Goal: Task Accomplishment & Management: Manage account settings

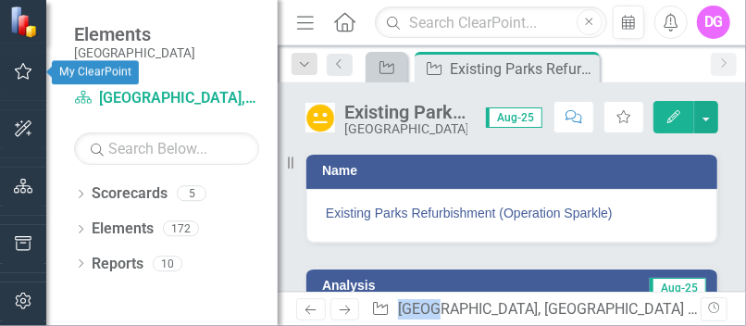
click at [25, 74] on icon "button" at bounding box center [23, 71] width 19 height 15
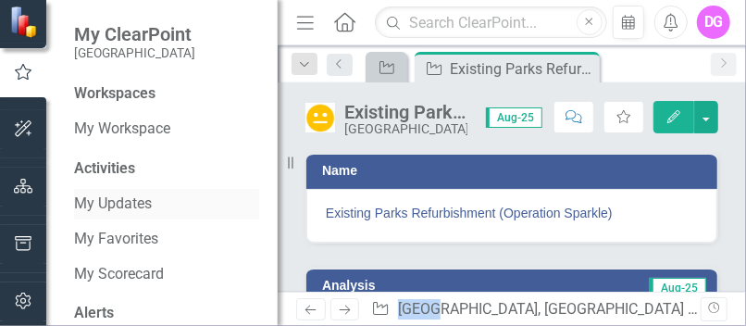
click at [118, 205] on link "My Updates" at bounding box center [166, 203] width 185 height 21
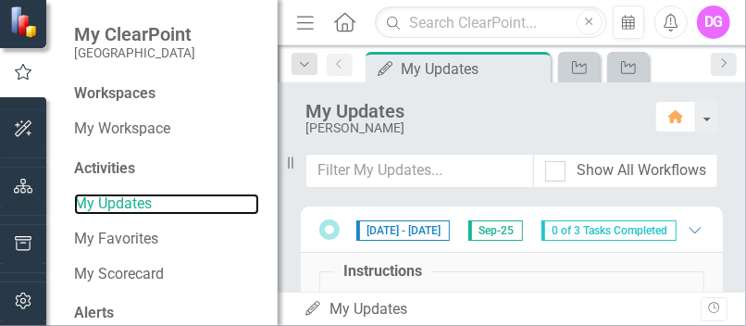
drag, startPoint x: 292, startPoint y: 167, endPoint x: 244, endPoint y: 168, distance: 47.2
click at [244, 168] on div "My ClearPoint Cape Coral Workspaces My Workspace Activities My Updates My Favor…" at bounding box center [139, 163] width 278 height 326
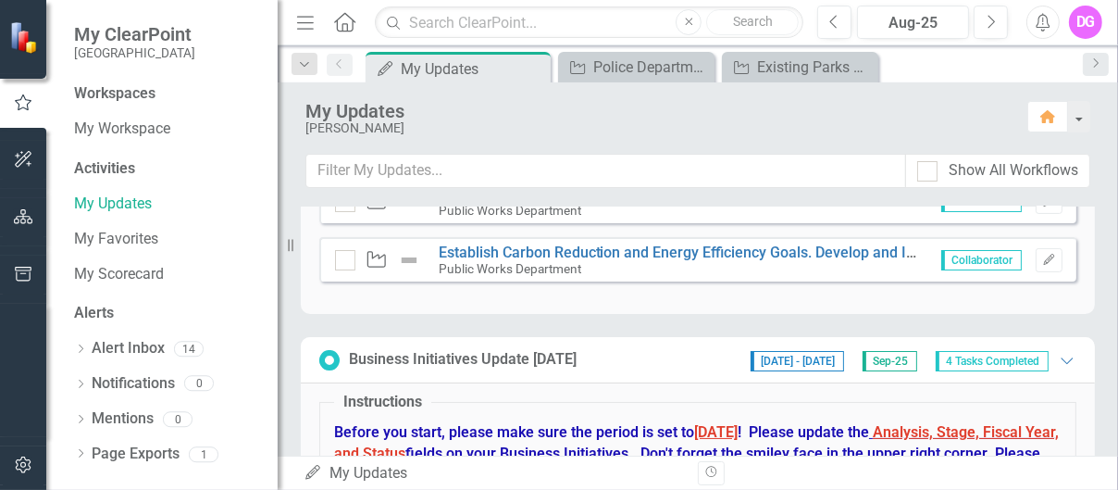
scroll to position [230, 0]
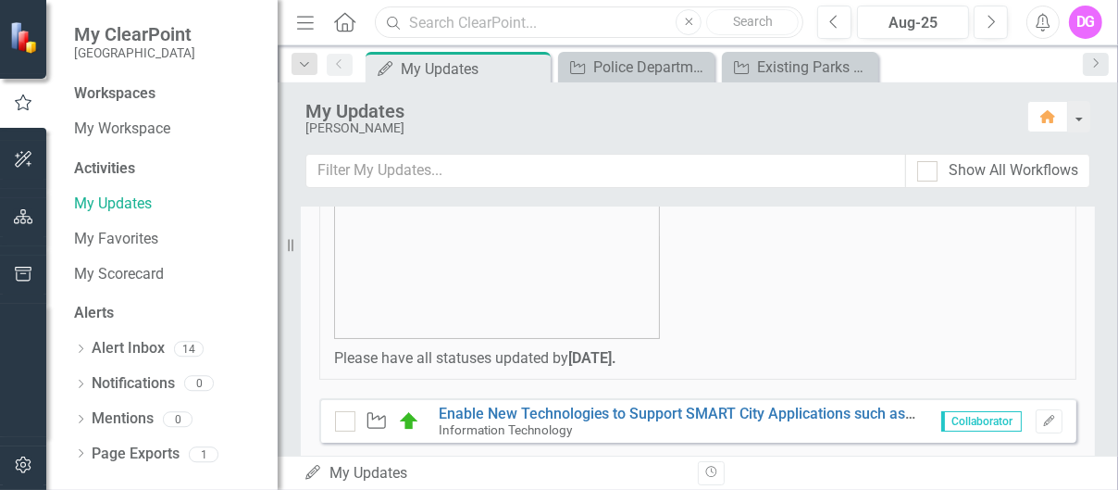
click at [470, 24] on input "text" at bounding box center [589, 22] width 429 height 32
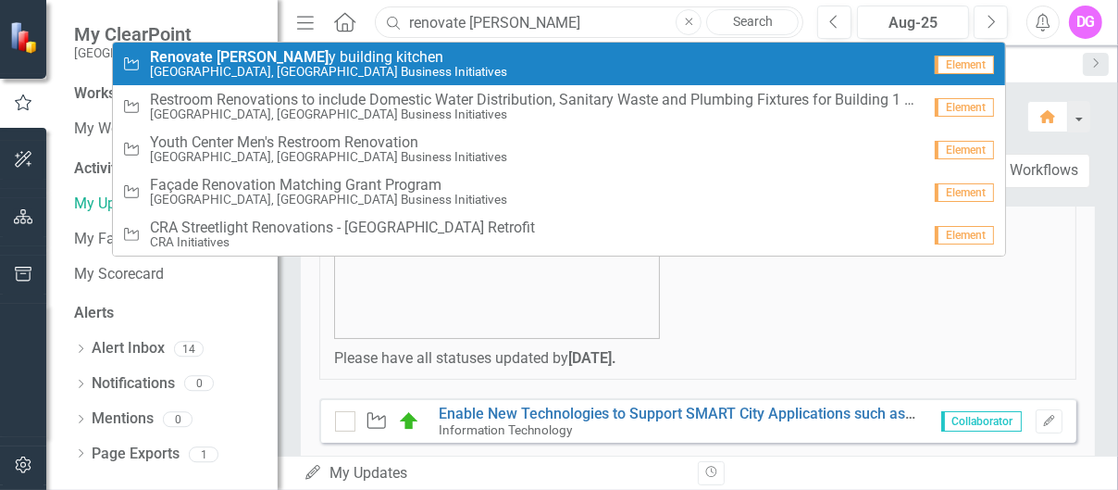
type input "renovate [PERSON_NAME]"
click at [256, 60] on span "Renovate [PERSON_NAME] y building kitchen" at bounding box center [328, 57] width 357 height 17
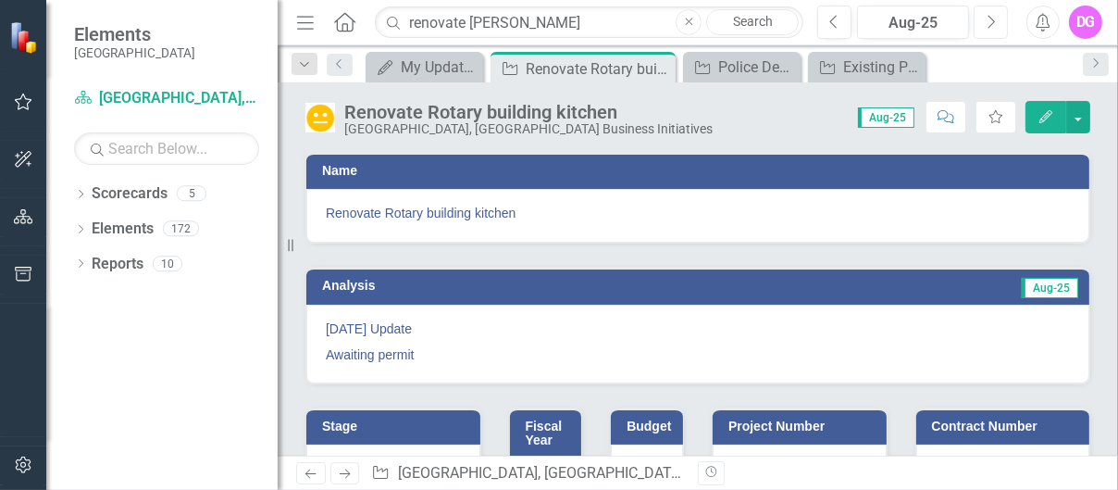
click at [745, 23] on button "Next" at bounding box center [991, 22] width 34 height 33
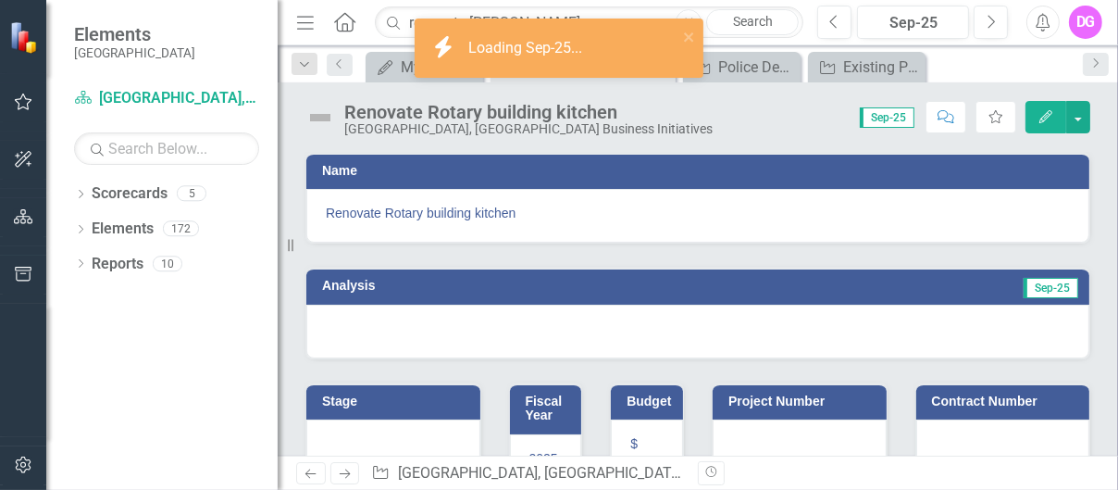
click at [443, 317] on div at bounding box center [697, 332] width 783 height 54
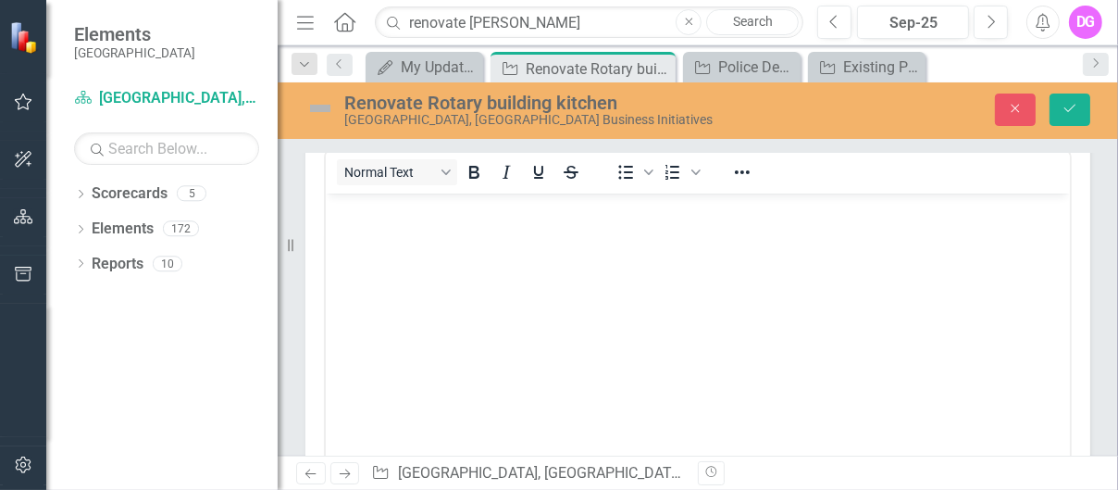
scroll to position [185, 0]
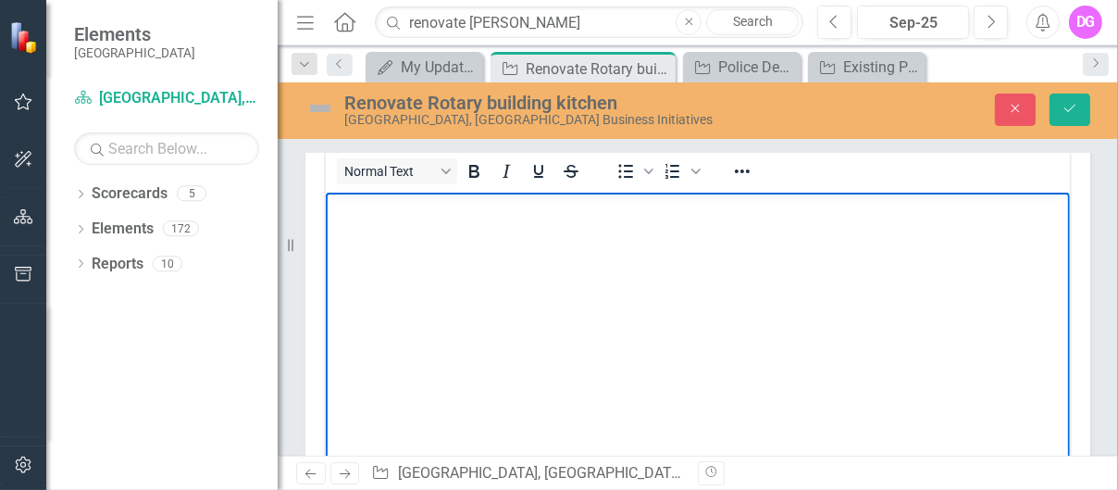
click at [421, 238] on body "Rich Text Area. Press ALT-0 for help." at bounding box center [697, 331] width 744 height 278
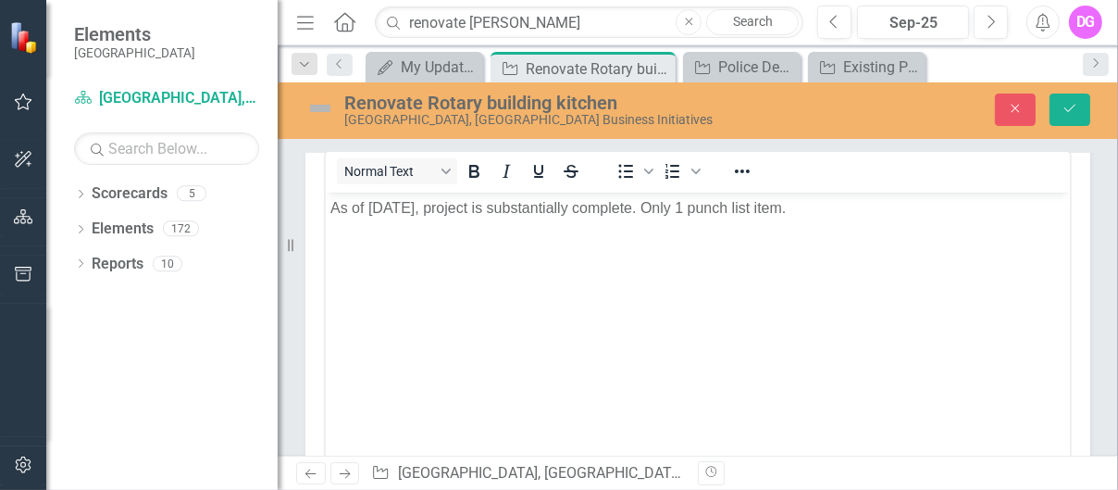
click at [309, 106] on img at bounding box center [320, 108] width 30 height 30
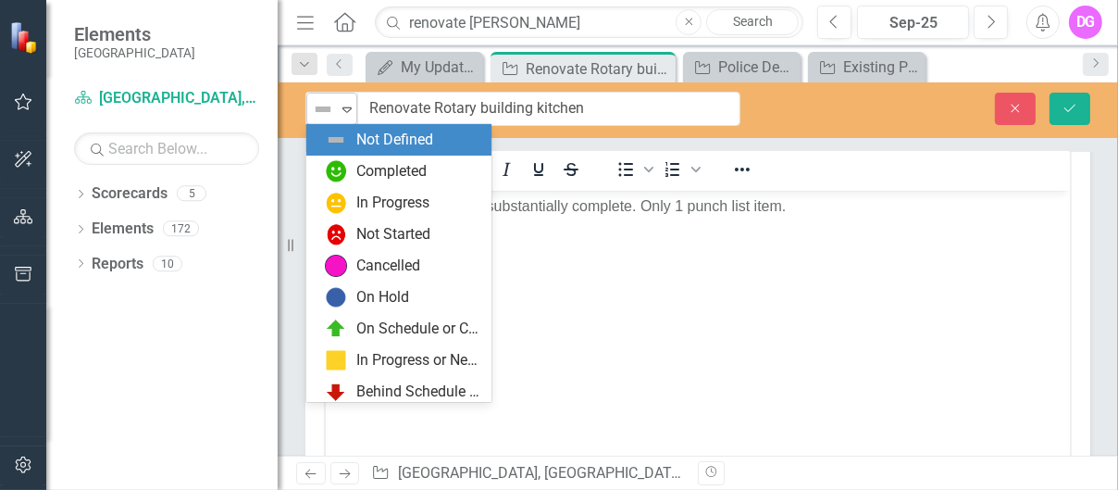
click at [342, 108] on icon "Expand" at bounding box center [347, 109] width 19 height 15
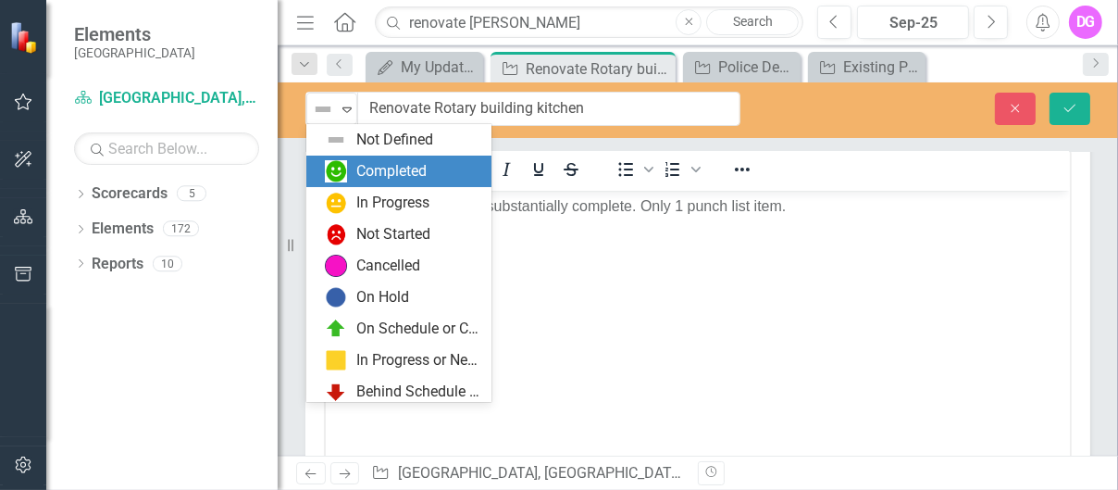
click at [392, 171] on div "Completed" at bounding box center [391, 171] width 70 height 21
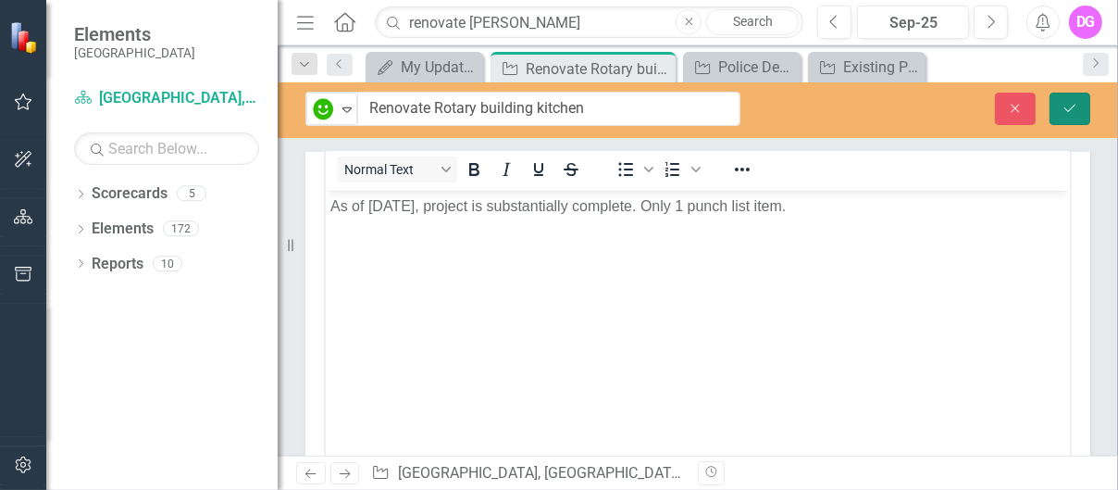
click at [745, 112] on icon "Save" at bounding box center [1070, 108] width 17 height 13
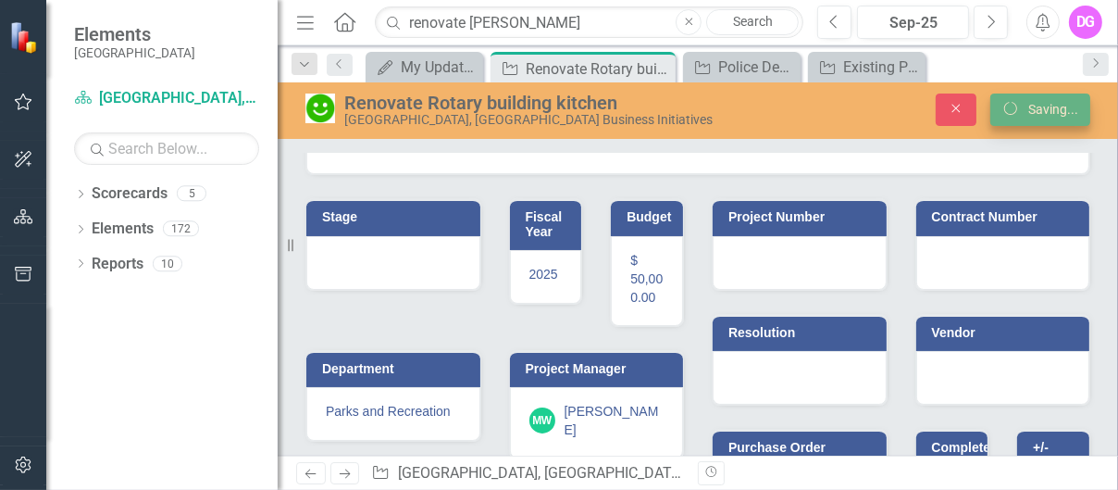
scroll to position [177, 0]
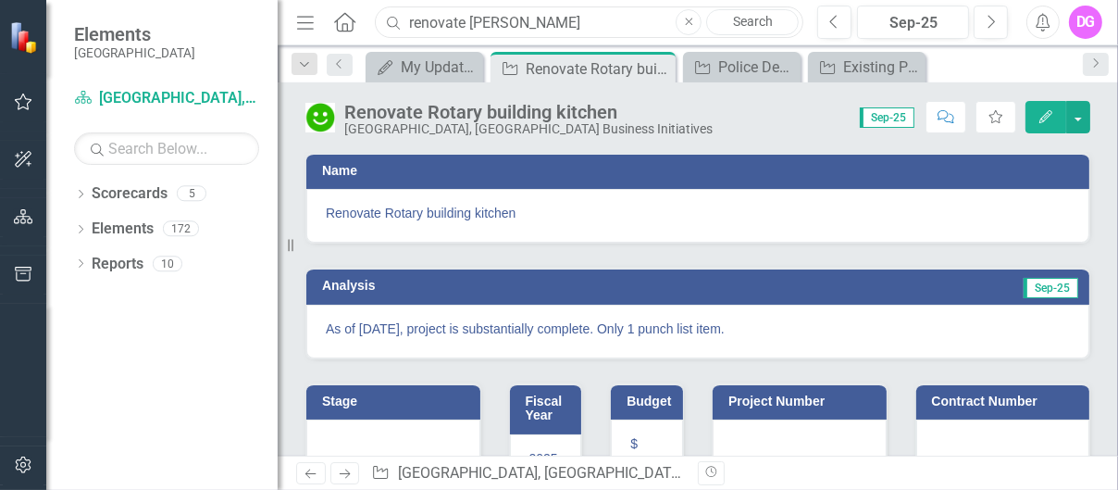
click at [511, 19] on input "renovate [PERSON_NAME]" at bounding box center [589, 22] width 429 height 32
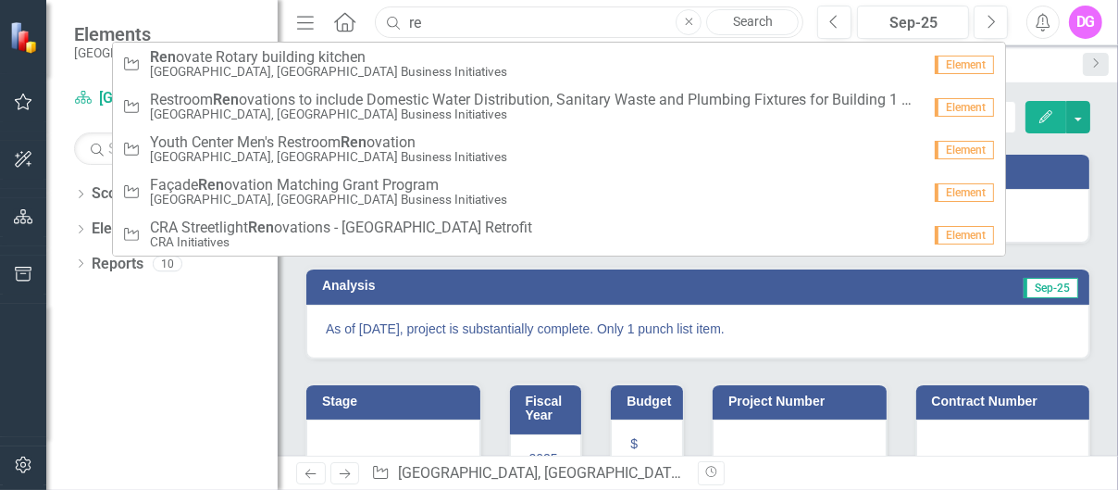
type input "r"
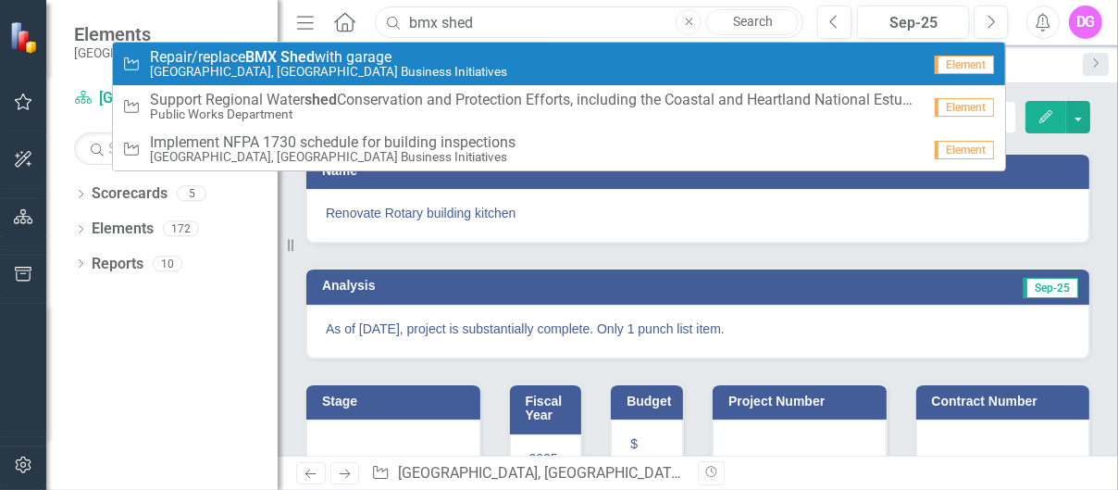
type input "bmx shed"
click at [346, 51] on span "Repair/replace BMX Shed with garage" at bounding box center [328, 57] width 357 height 17
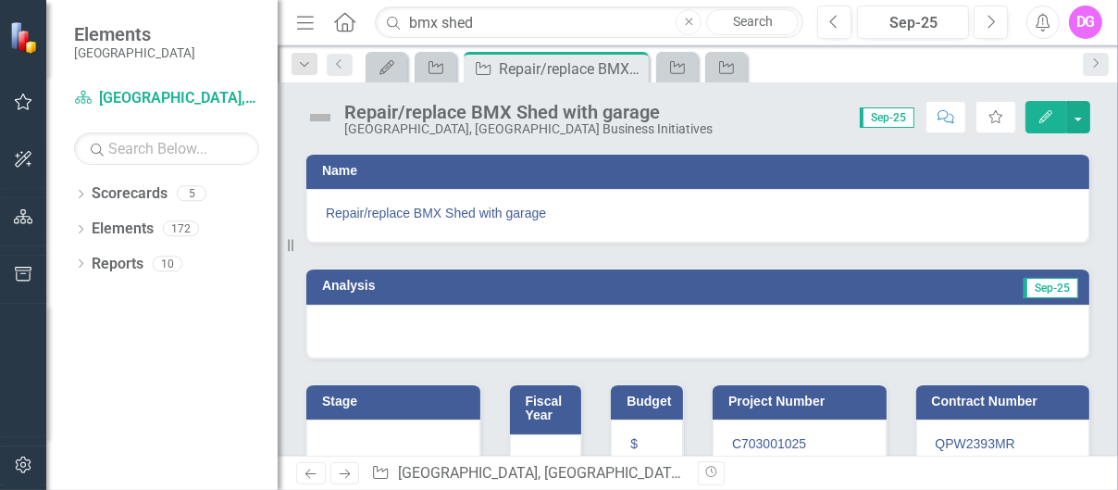
click at [355, 325] on div at bounding box center [697, 332] width 783 height 54
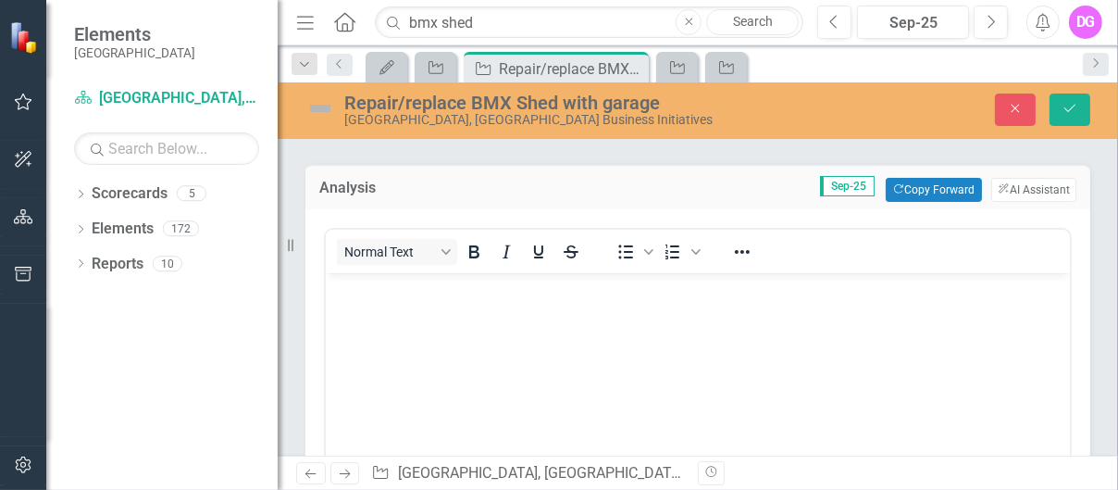
scroll to position [185, 0]
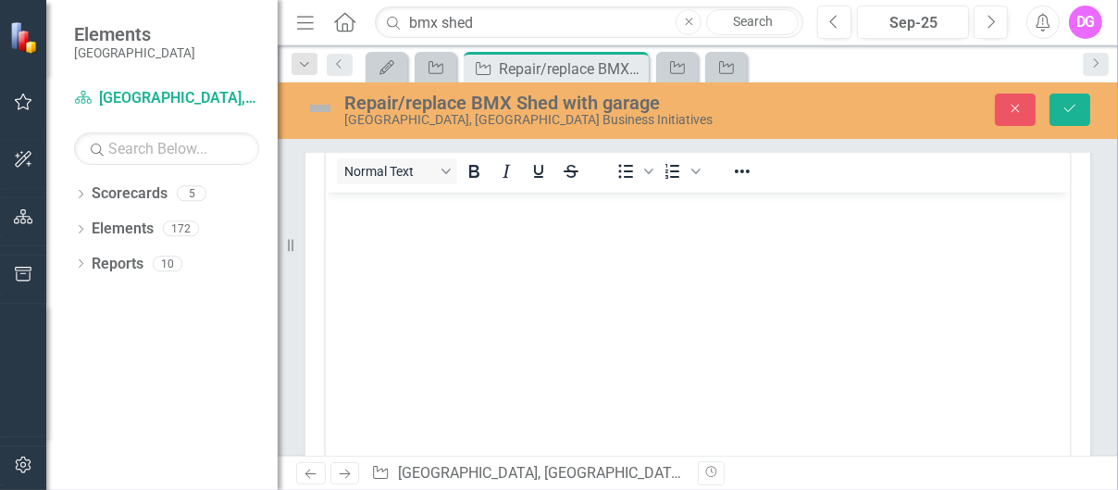
click at [392, 239] on body "Rich Text Area. Press ALT-0 for help." at bounding box center [697, 331] width 744 height 278
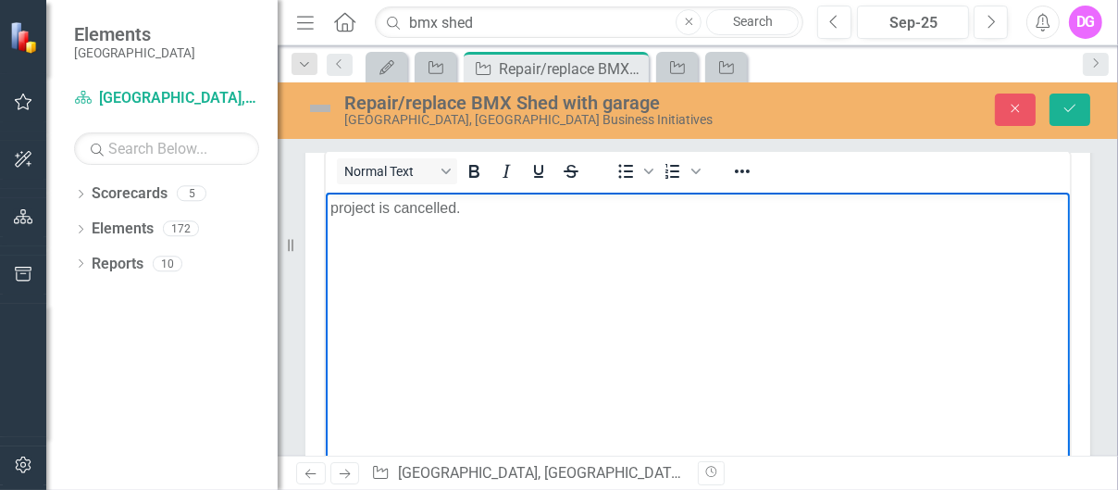
click at [325, 111] on img at bounding box center [320, 108] width 30 height 30
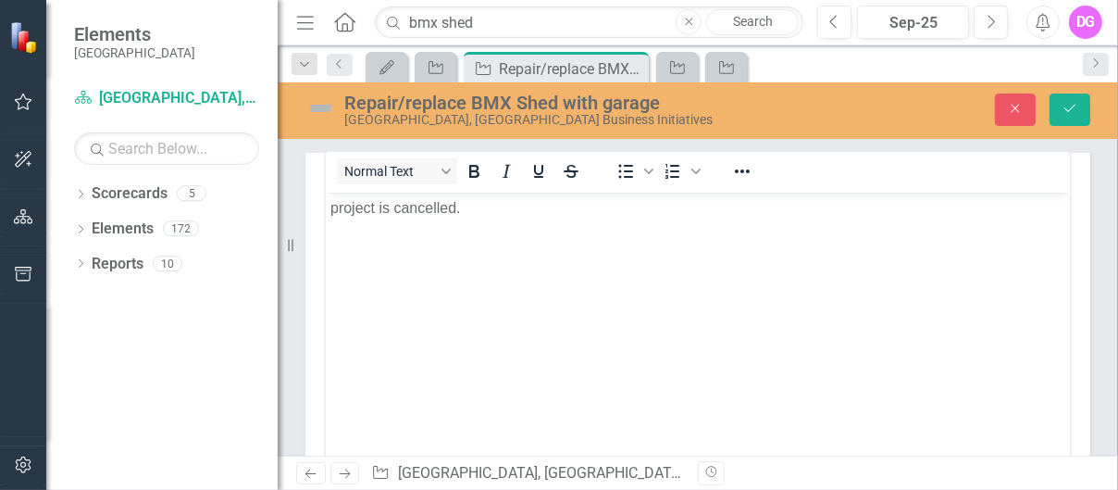
click at [325, 111] on img at bounding box center [320, 108] width 30 height 30
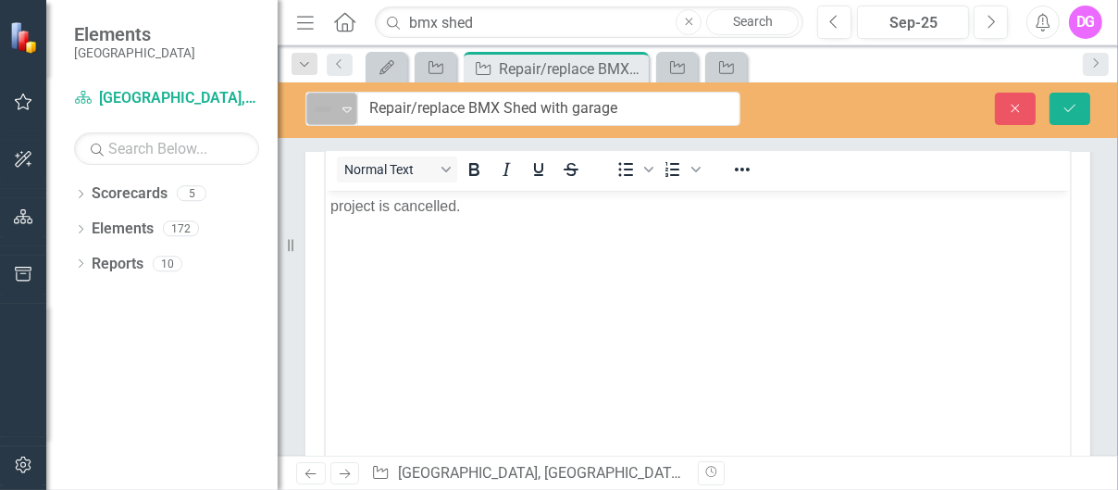
click at [345, 112] on icon "Expand" at bounding box center [347, 109] width 19 height 15
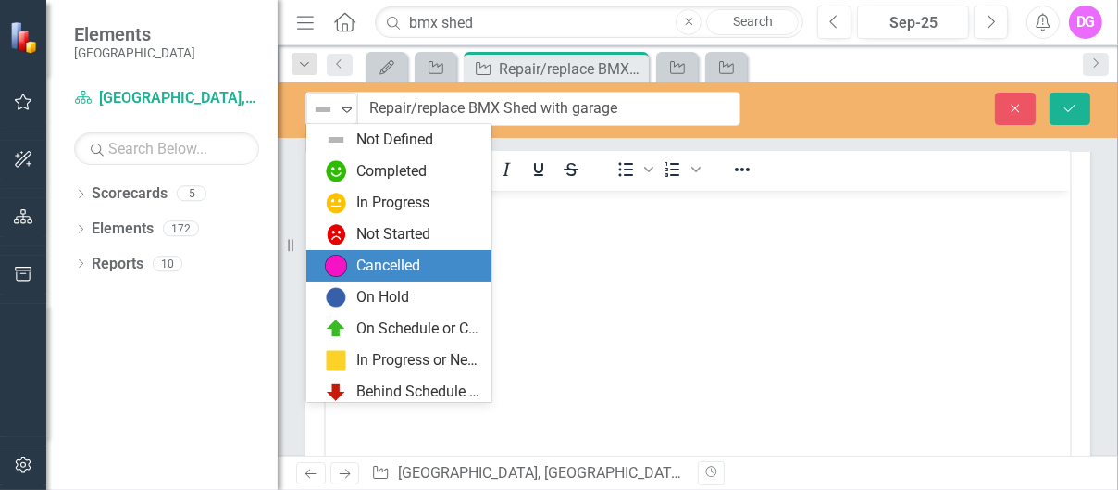
click at [387, 264] on div "Cancelled" at bounding box center [388, 265] width 64 height 21
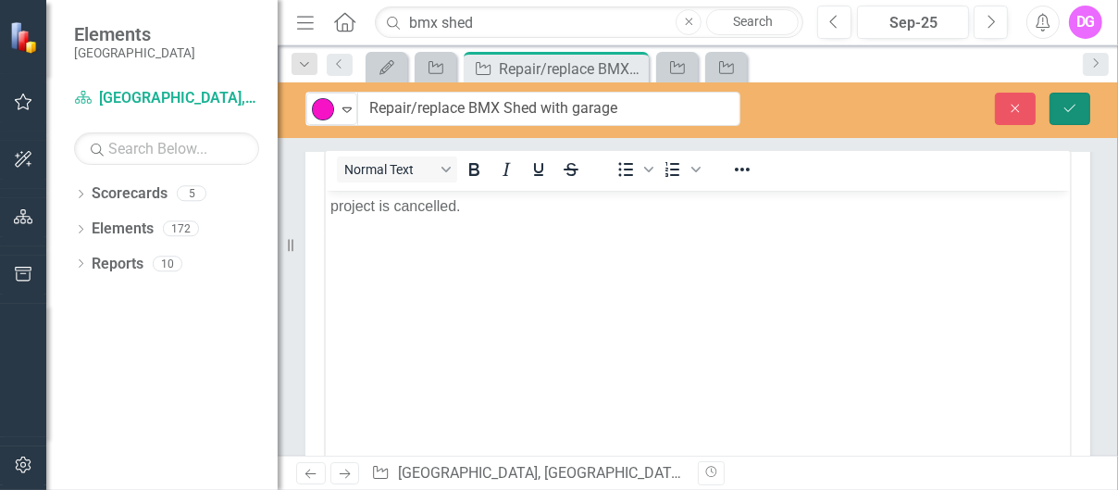
click at [745, 111] on icon "Save" at bounding box center [1070, 108] width 17 height 13
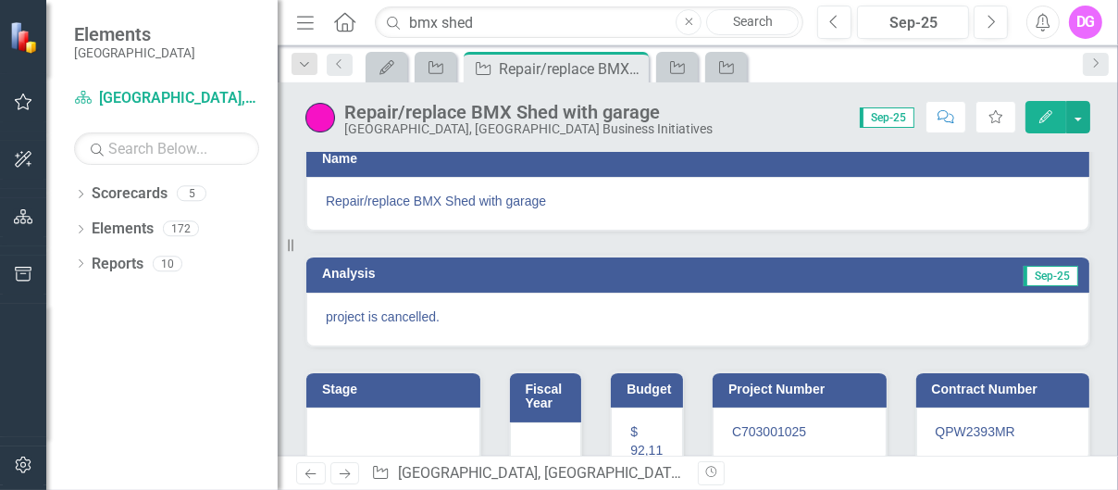
scroll to position [0, 0]
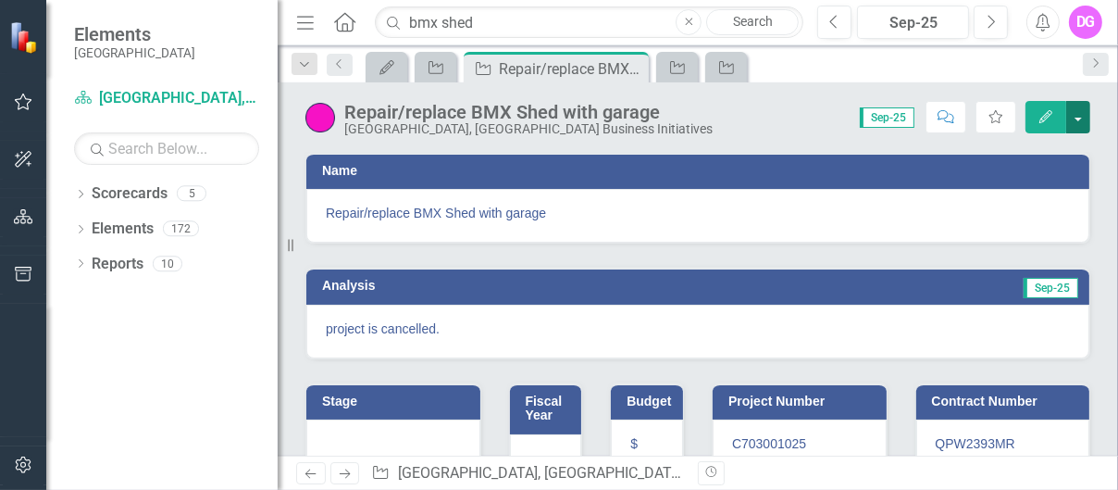
click at [745, 117] on button "button" at bounding box center [1078, 117] width 24 height 32
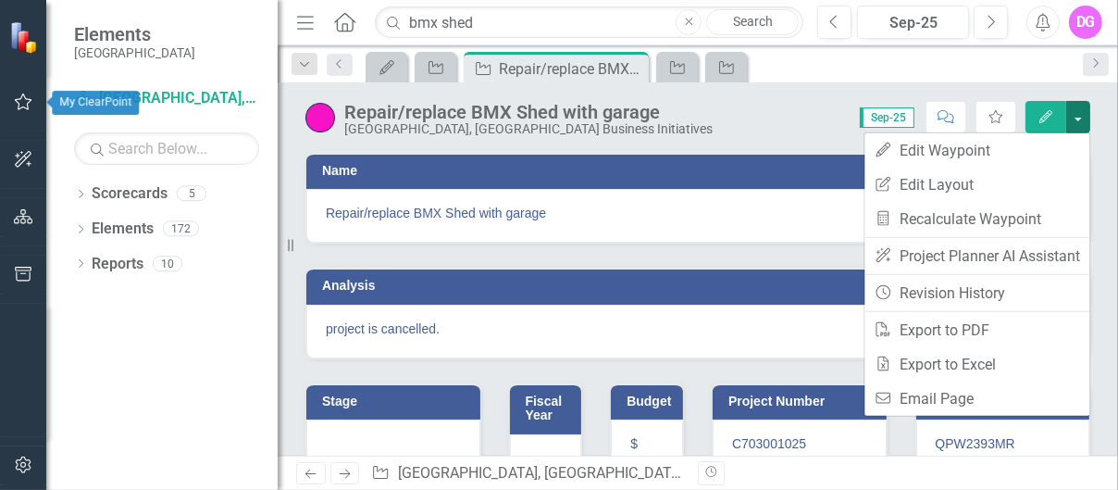
click at [19, 99] on icon "button" at bounding box center [24, 101] width 18 height 17
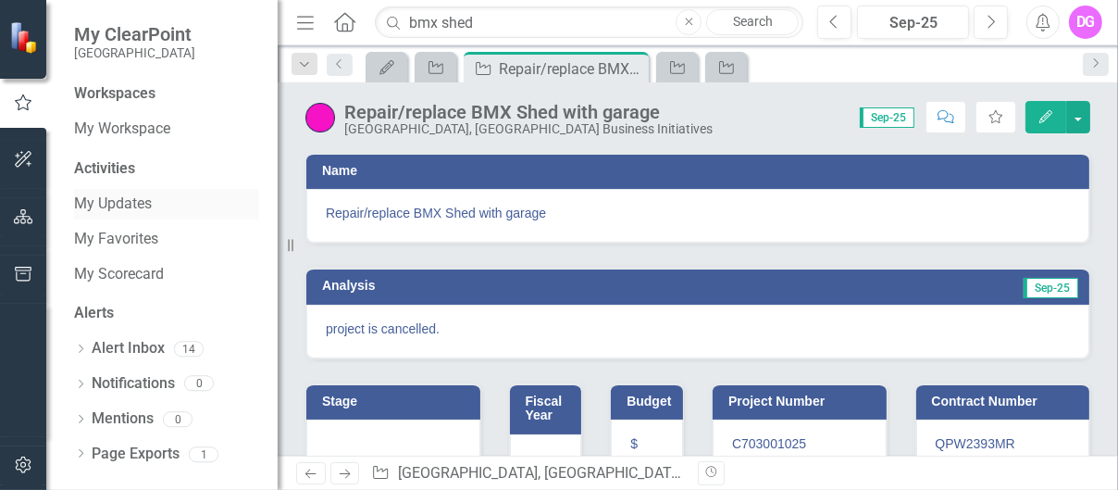
click at [117, 205] on link "My Updates" at bounding box center [166, 203] width 185 height 21
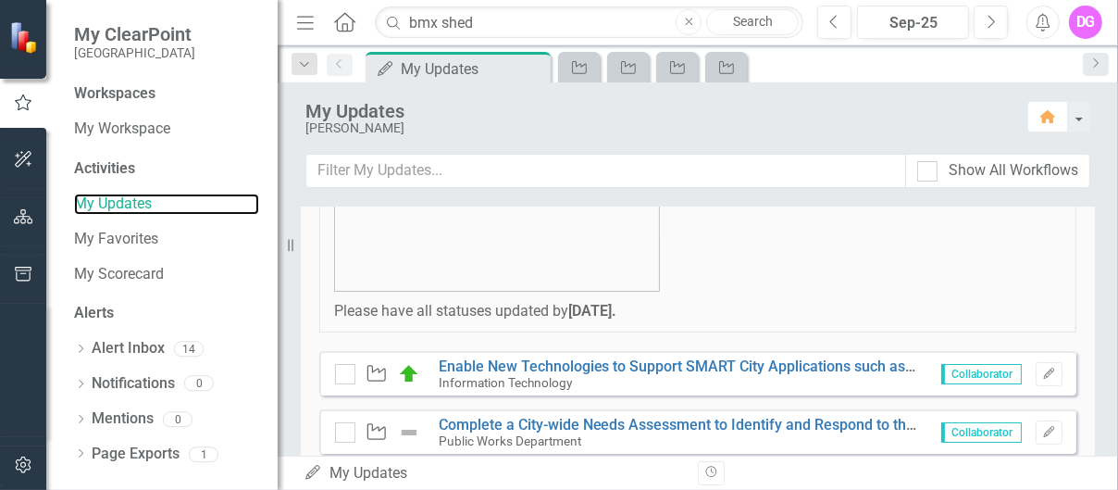
scroll to position [370, 0]
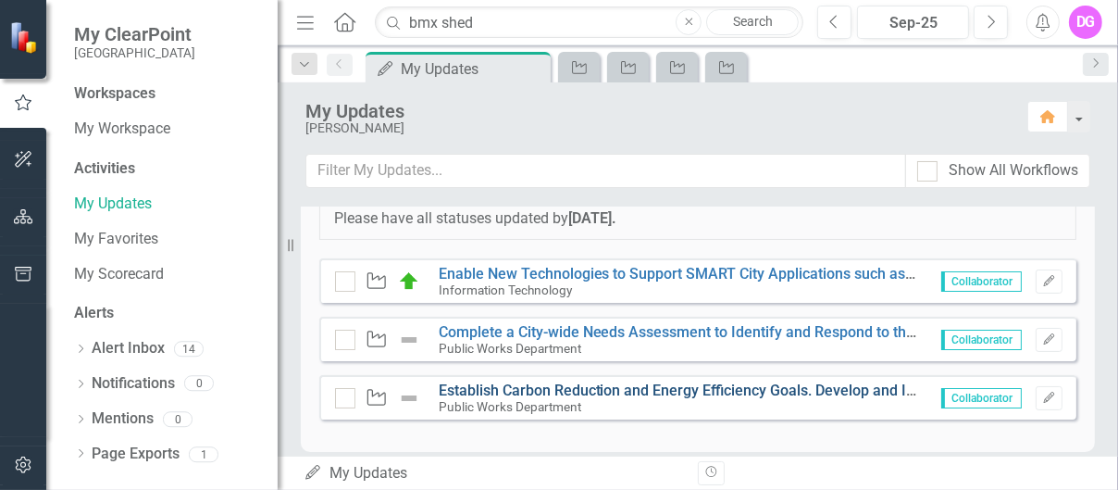
click at [609, 325] on link "Establish Carbon Reduction and Energy Efficiency Goals. Develop and Implement P…" at bounding box center [1099, 390] width 1320 height 18
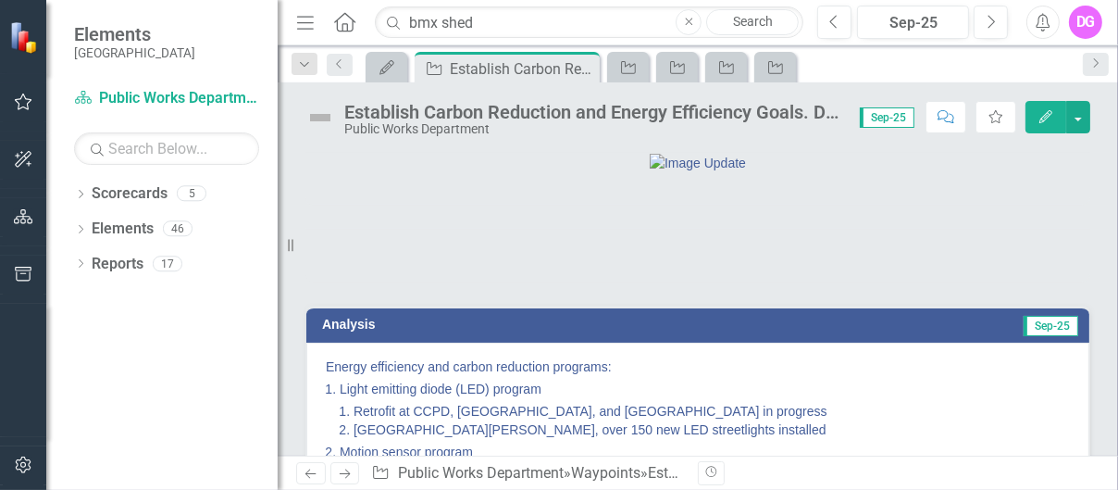
click at [330, 118] on img at bounding box center [320, 118] width 30 height 30
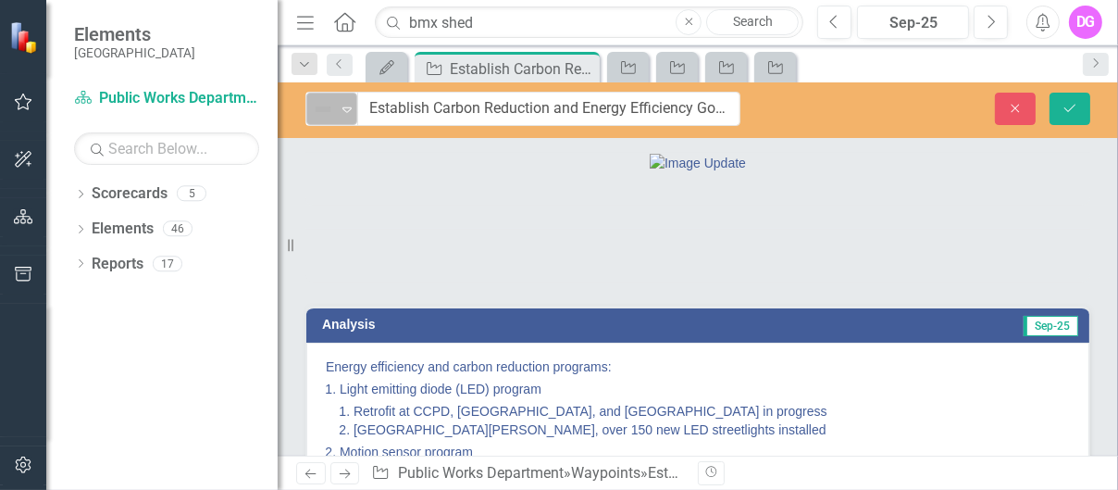
click at [348, 107] on icon "Expand" at bounding box center [347, 109] width 19 height 15
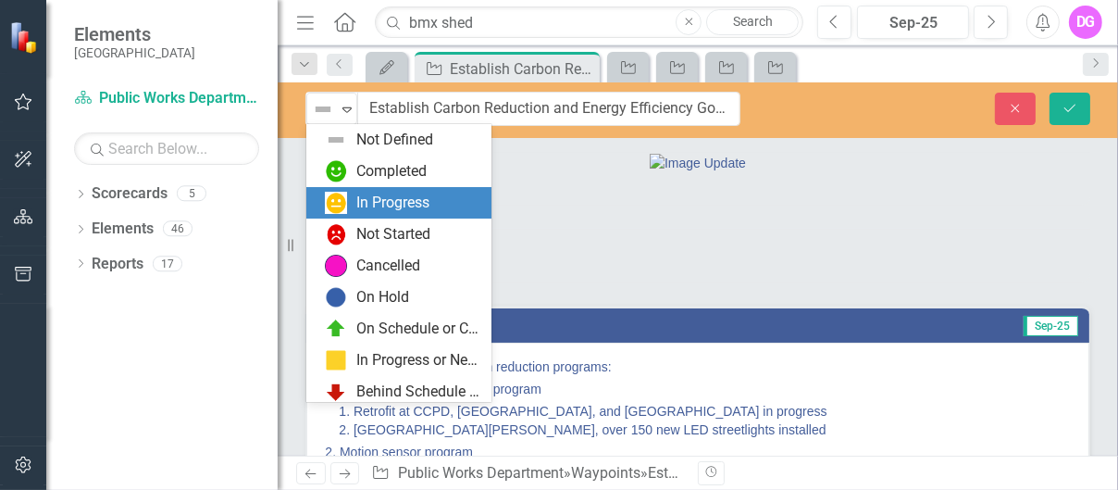
click at [391, 206] on div "In Progress" at bounding box center [392, 203] width 73 height 21
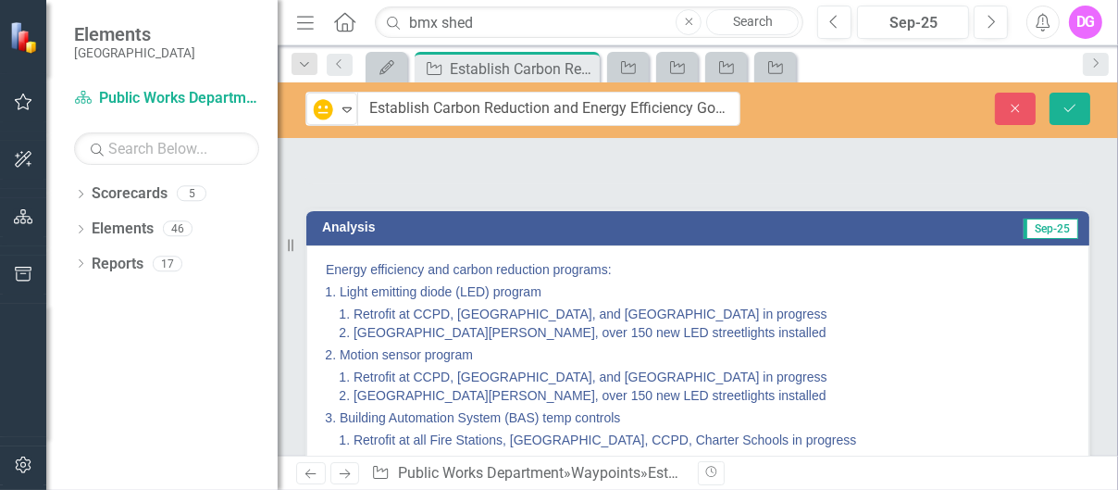
scroll to position [185, 0]
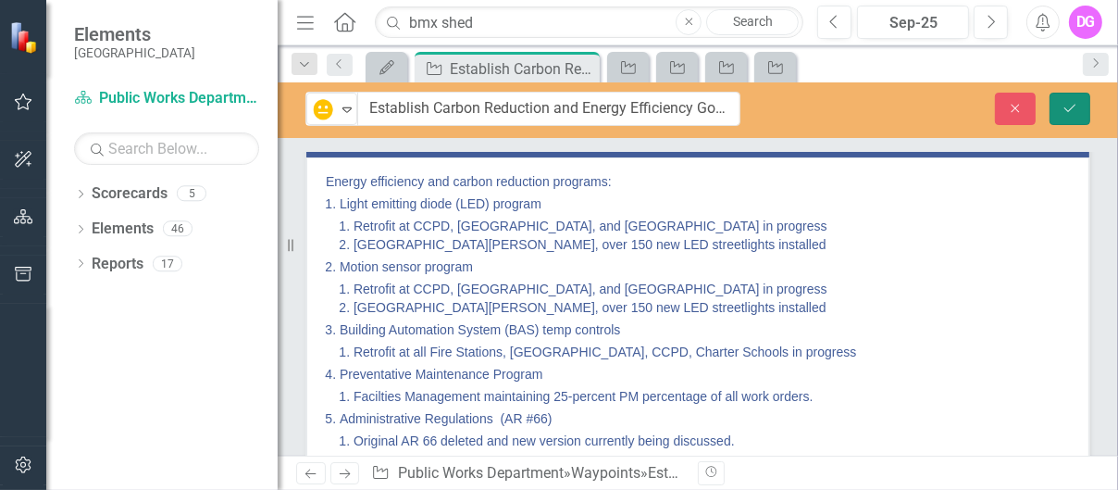
click at [745, 109] on icon "Save" at bounding box center [1070, 108] width 17 height 13
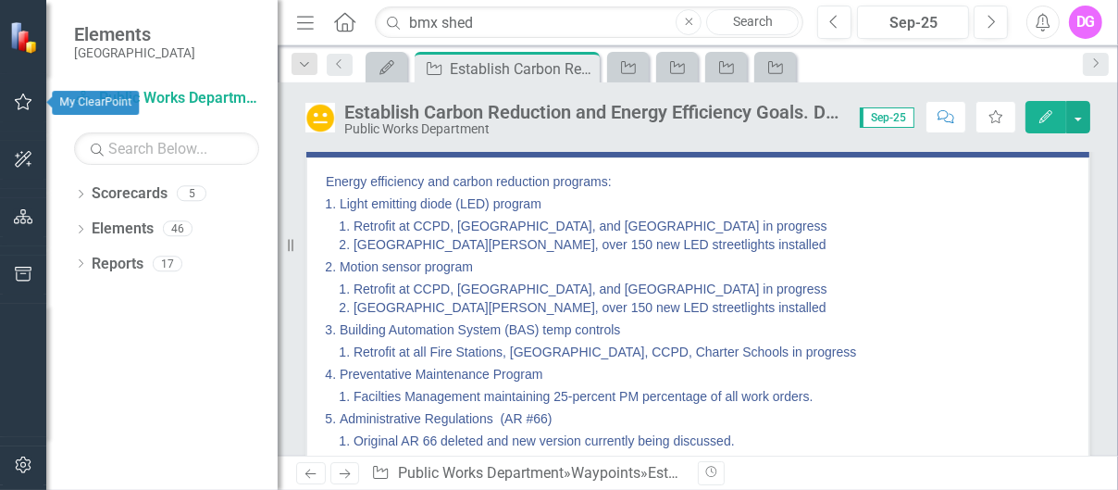
click at [26, 101] on icon "button" at bounding box center [23, 101] width 19 height 15
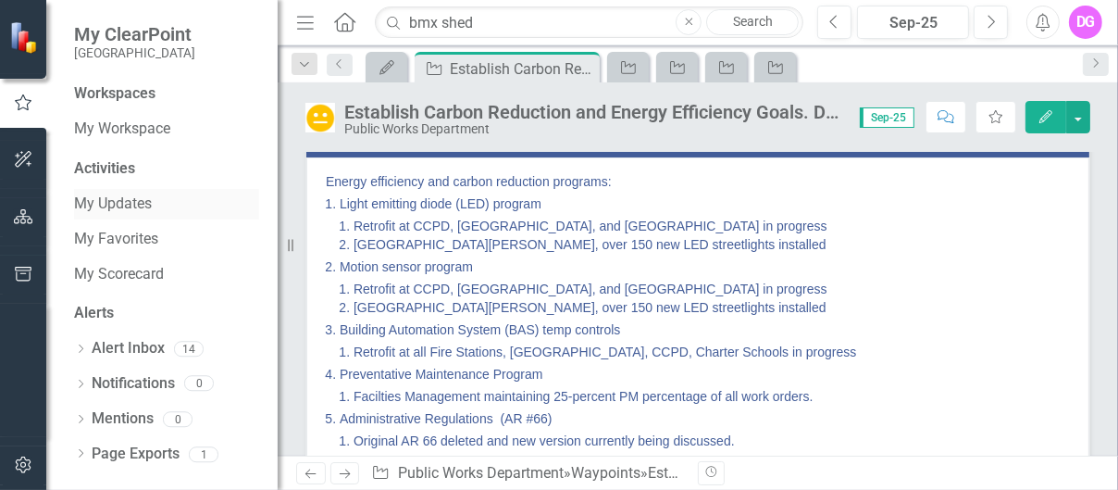
click at [107, 205] on link "My Updates" at bounding box center [166, 203] width 185 height 21
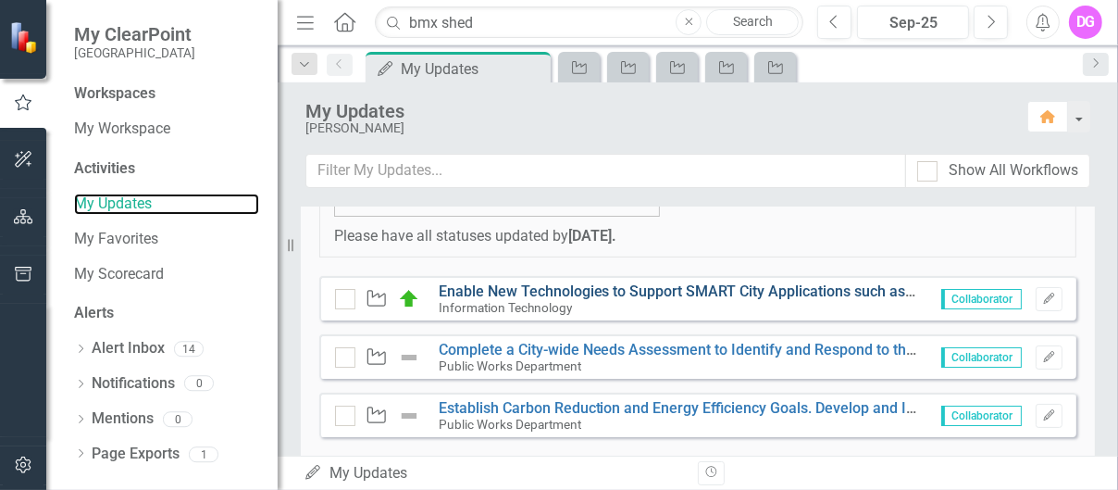
scroll to position [370, 0]
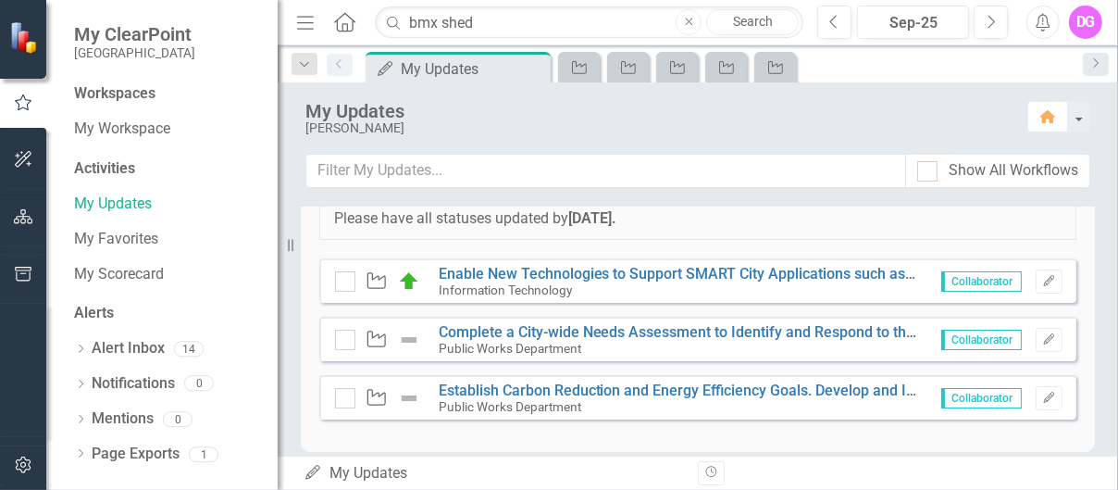
click at [404, 325] on img at bounding box center [409, 398] width 22 height 22
click at [478, 325] on link "Establish Carbon Reduction and Energy Efficiency Goals. Develop and Implement P…" at bounding box center [1099, 390] width 1320 height 18
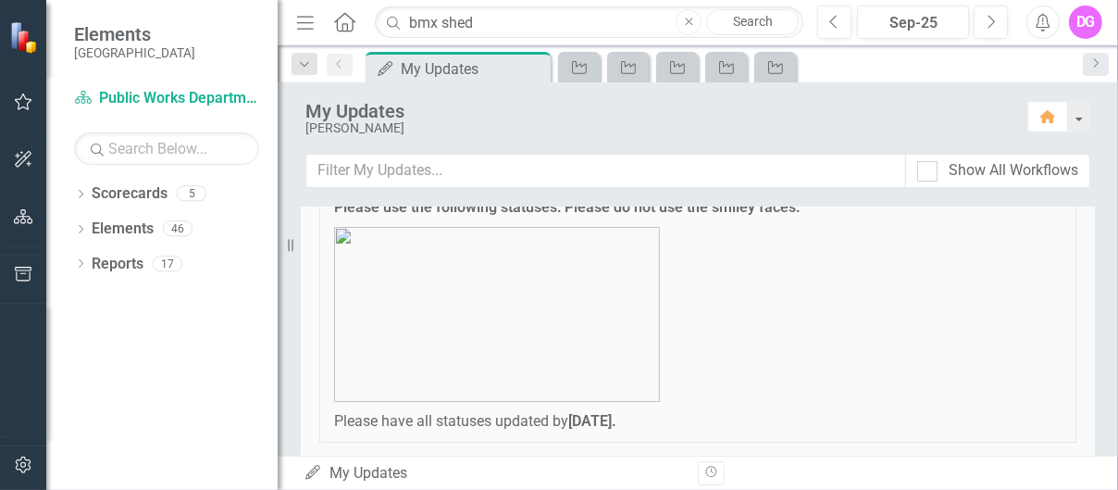
scroll to position [370, 0]
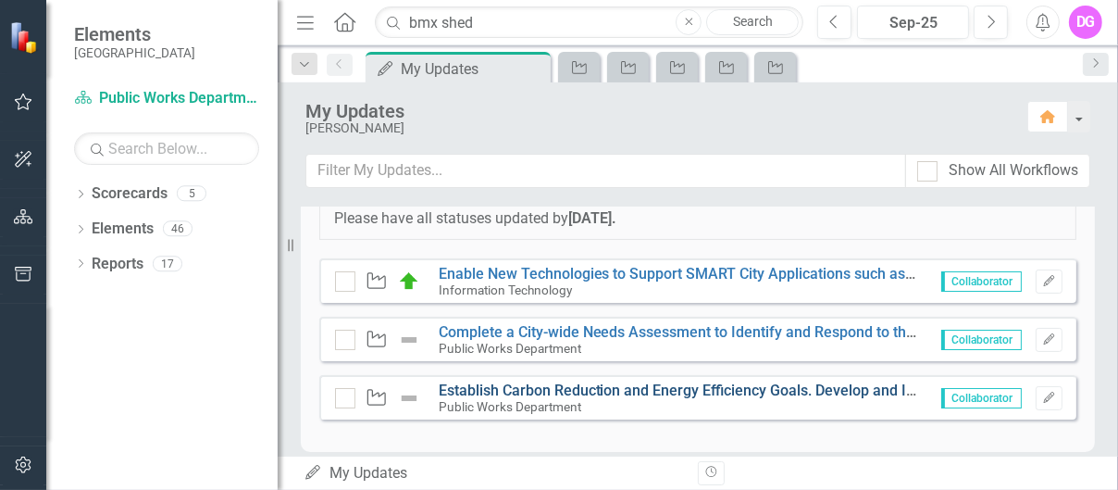
click at [491, 325] on link "Establish Carbon Reduction and Energy Efficiency Goals. Develop and Implement P…" at bounding box center [1099, 390] width 1320 height 18
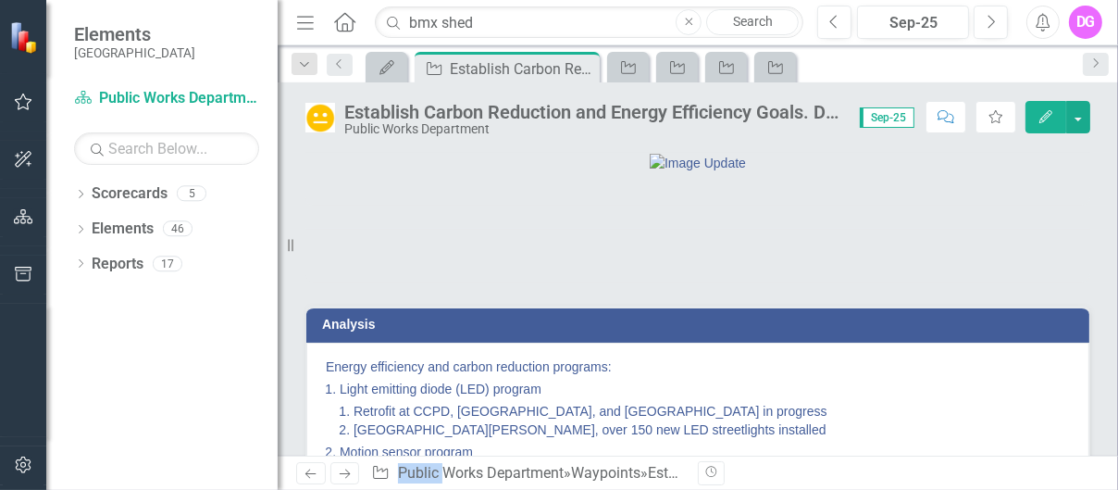
click at [745, 123] on button "Edit" at bounding box center [1046, 117] width 41 height 32
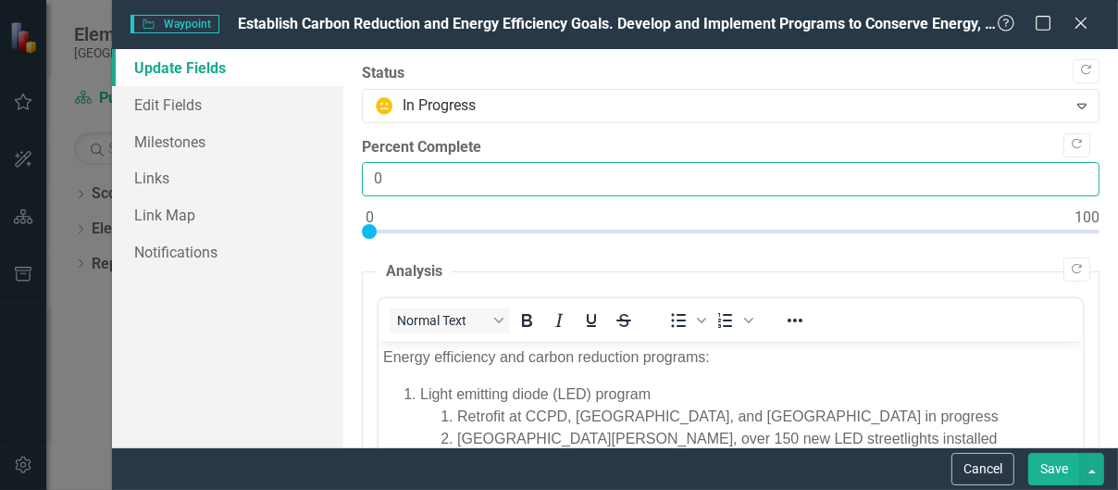
click at [377, 179] on input "0" at bounding box center [731, 179] width 738 height 34
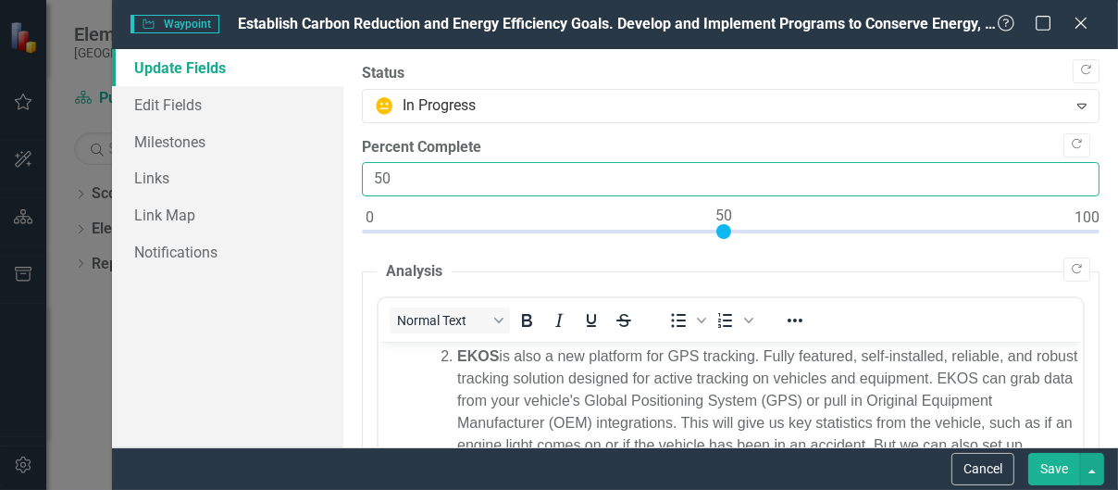
scroll to position [463, 0]
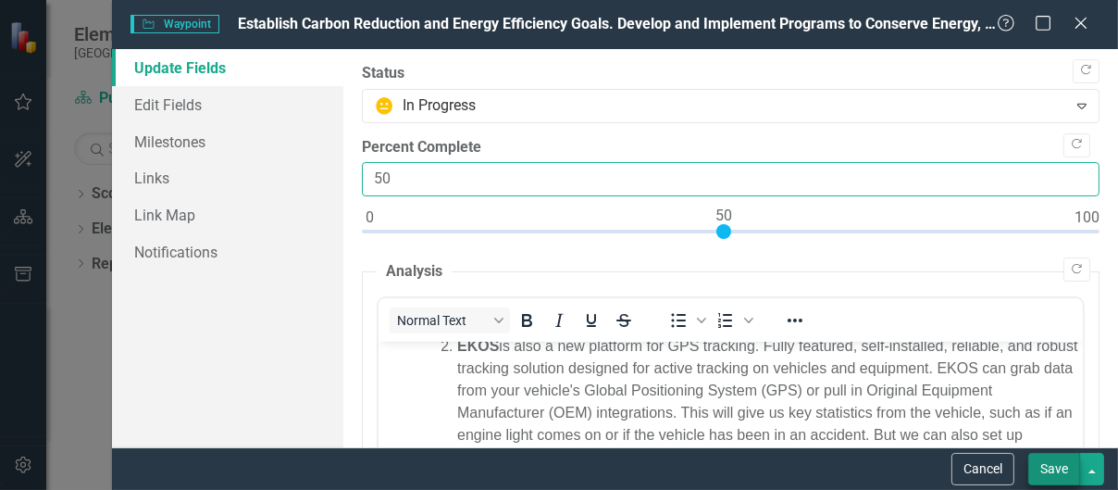
type input "50"
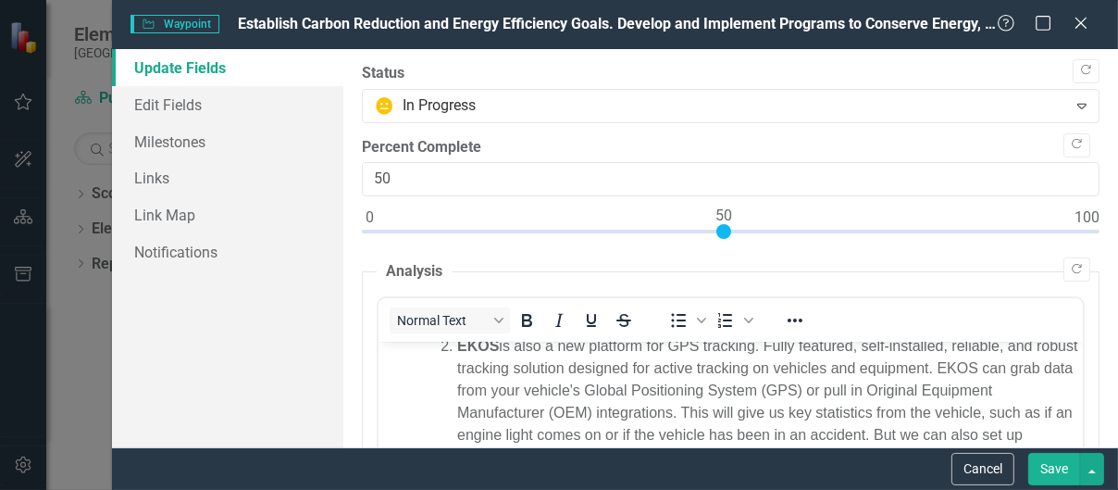
click at [745, 325] on button "Save" at bounding box center [1054, 469] width 52 height 32
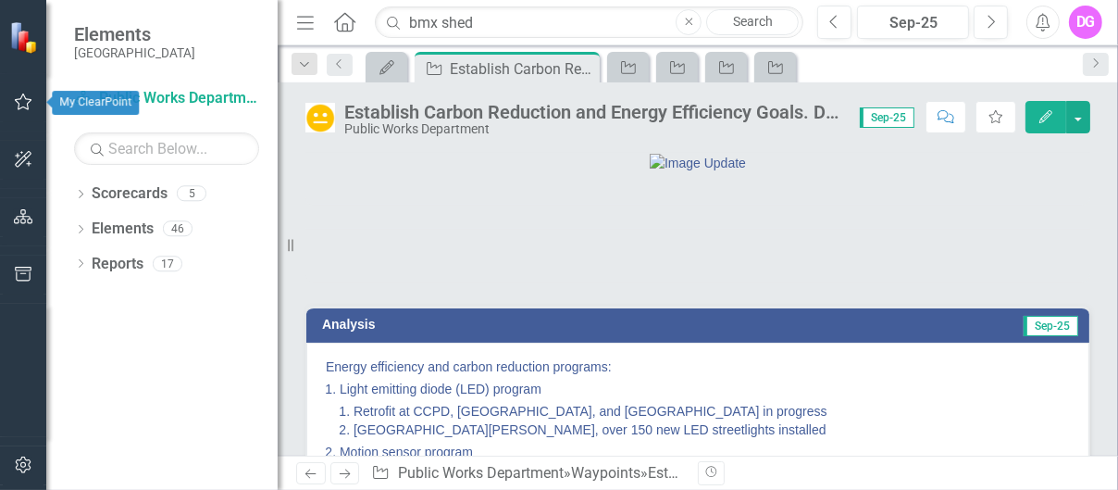
click at [21, 98] on icon "button" at bounding box center [24, 101] width 18 height 17
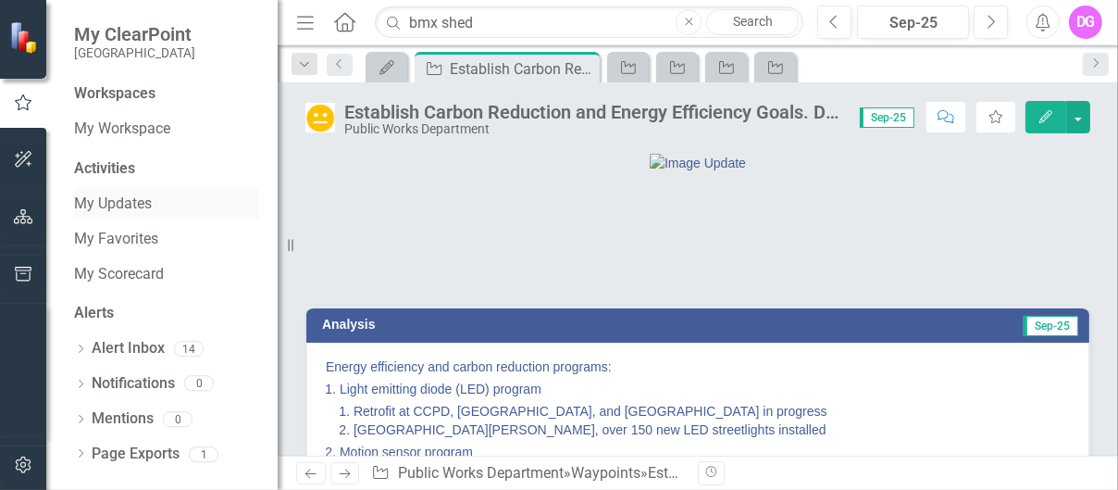
click at [117, 209] on link "My Updates" at bounding box center [166, 203] width 185 height 21
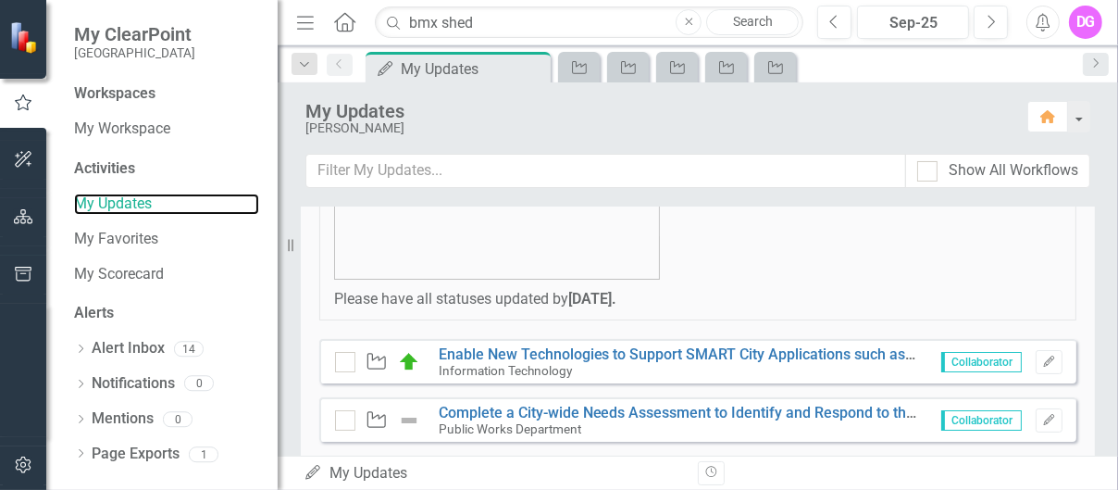
scroll to position [370, 0]
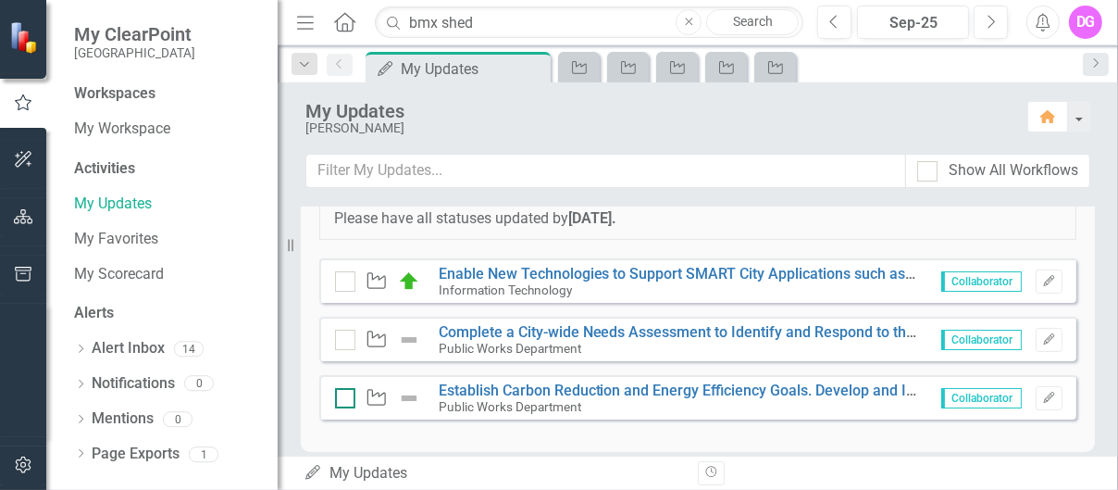
click at [344, 325] on input "checkbox" at bounding box center [341, 394] width 12 height 12
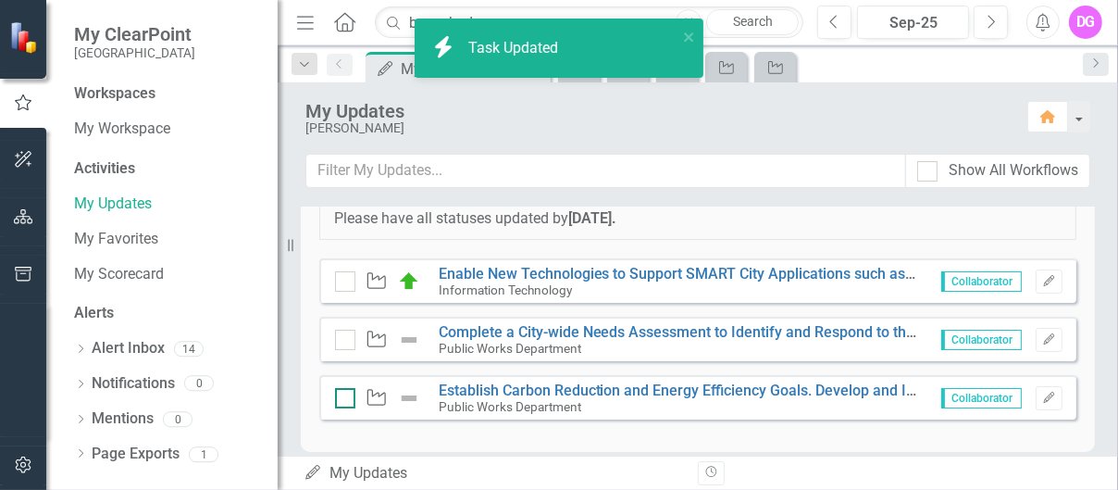
checkbox input "true"
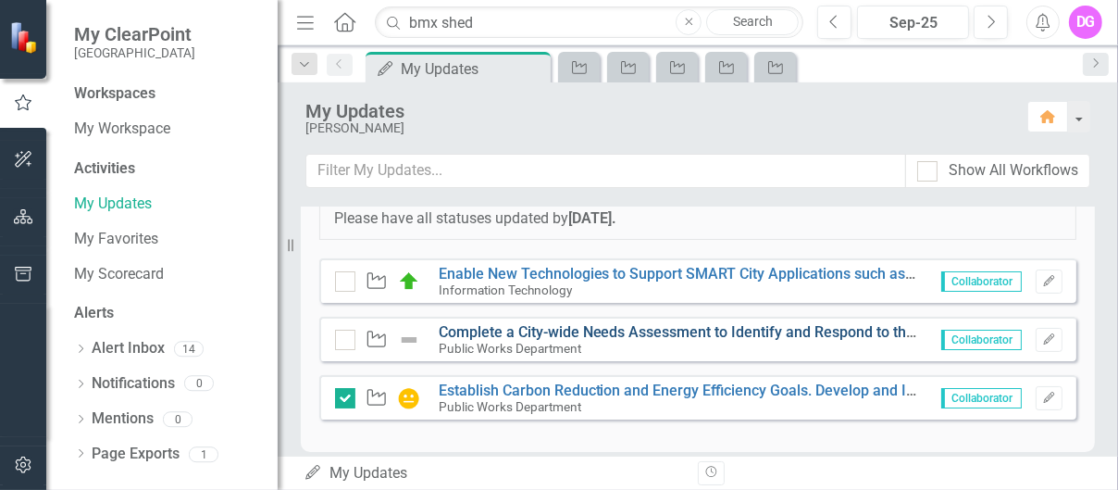
click at [499, 325] on link "Complete a City-wide Needs Assessment to Identify and Respond to the Needs of t…" at bounding box center [863, 332] width 849 height 18
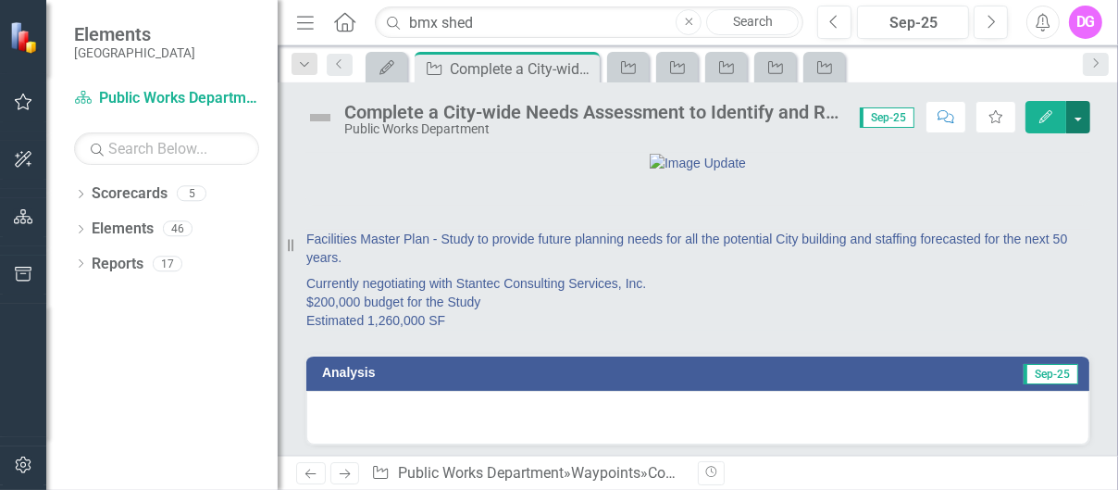
click at [745, 115] on button "button" at bounding box center [1078, 117] width 24 height 32
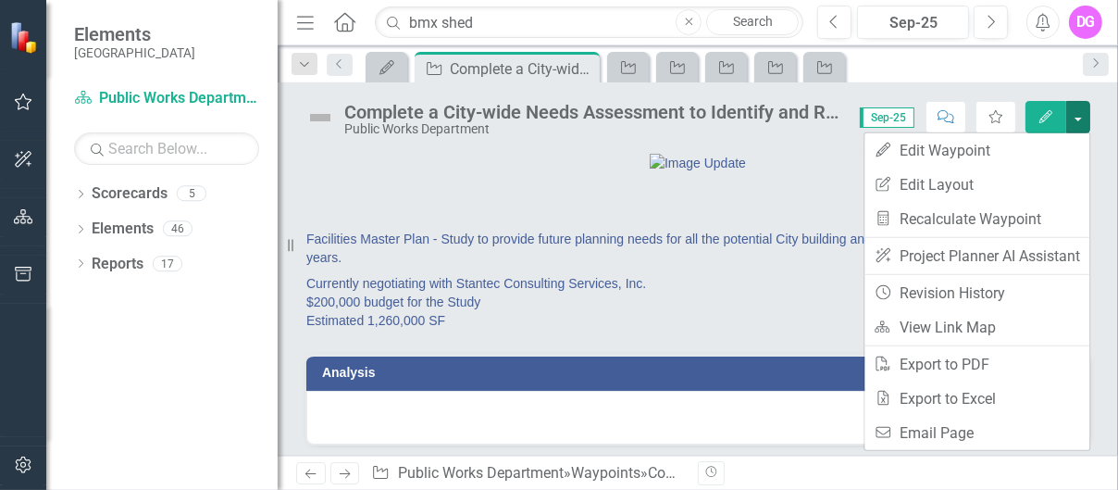
click at [513, 172] on div at bounding box center [697, 162] width 783 height 19
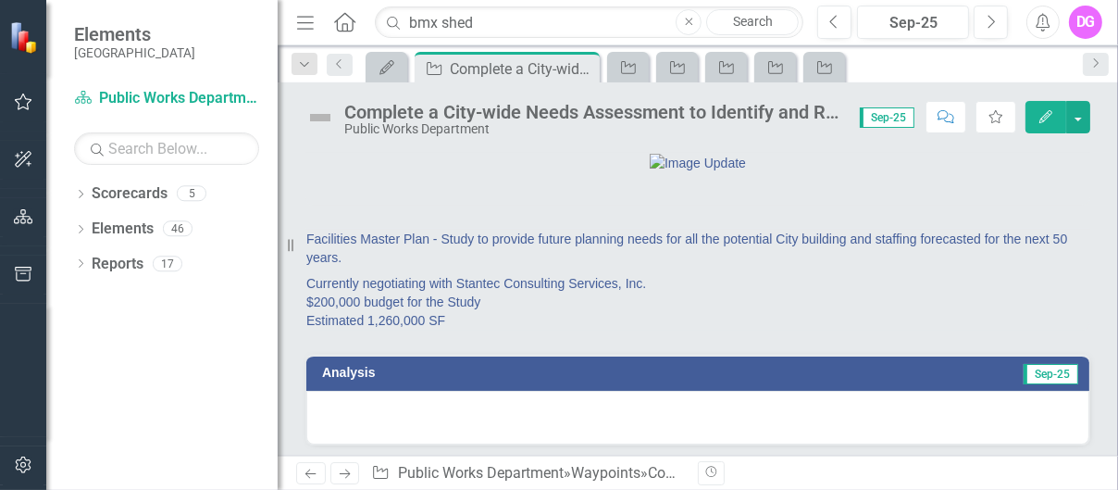
click at [745, 121] on icon "button" at bounding box center [1045, 116] width 13 height 13
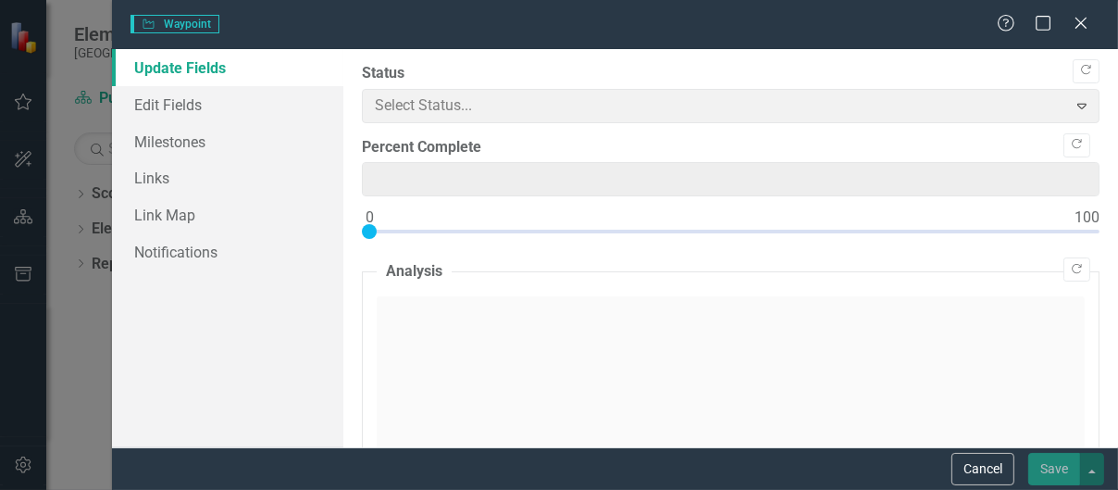
type input "0"
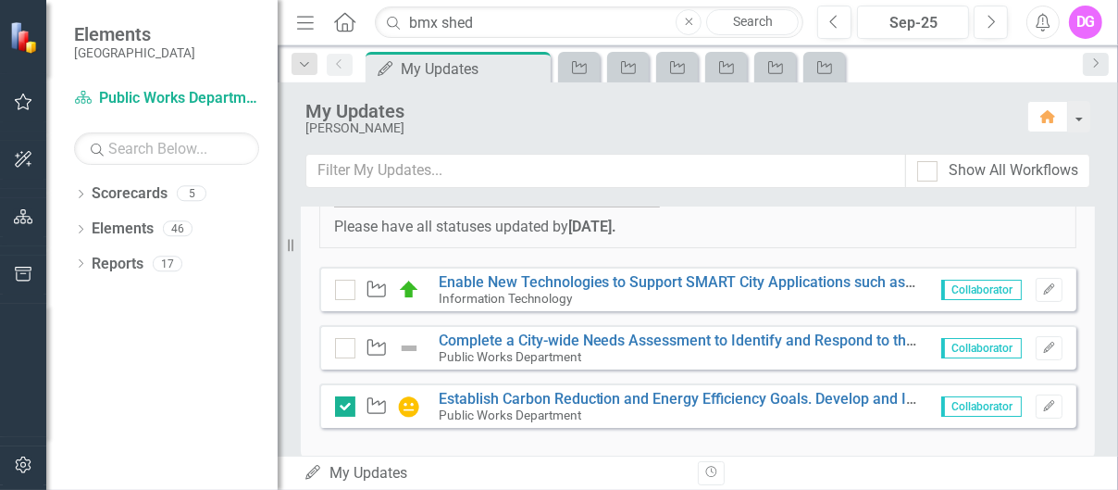
scroll to position [370, 0]
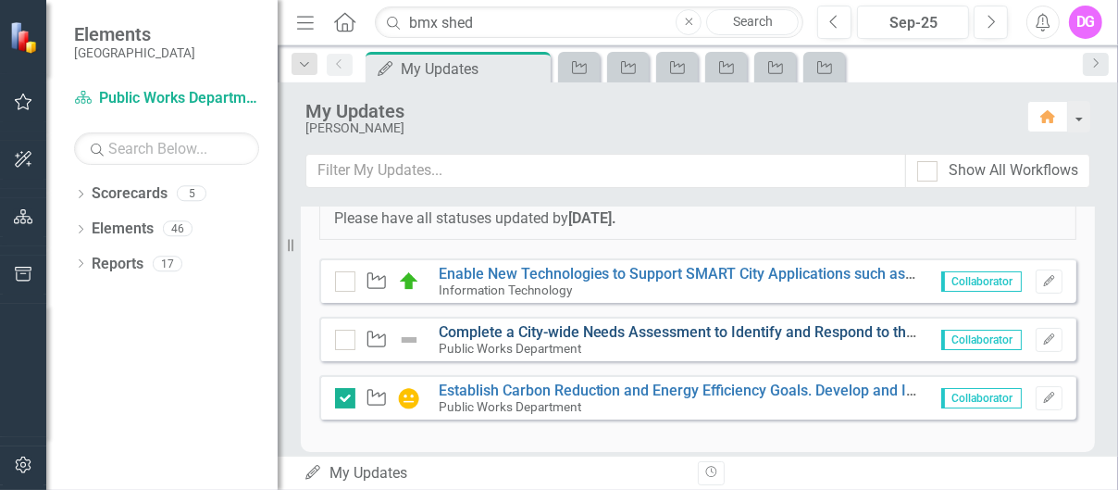
click at [495, 325] on link "Complete a City-wide Needs Assessment to Identify and Respond to the Needs of t…" at bounding box center [863, 332] width 849 height 18
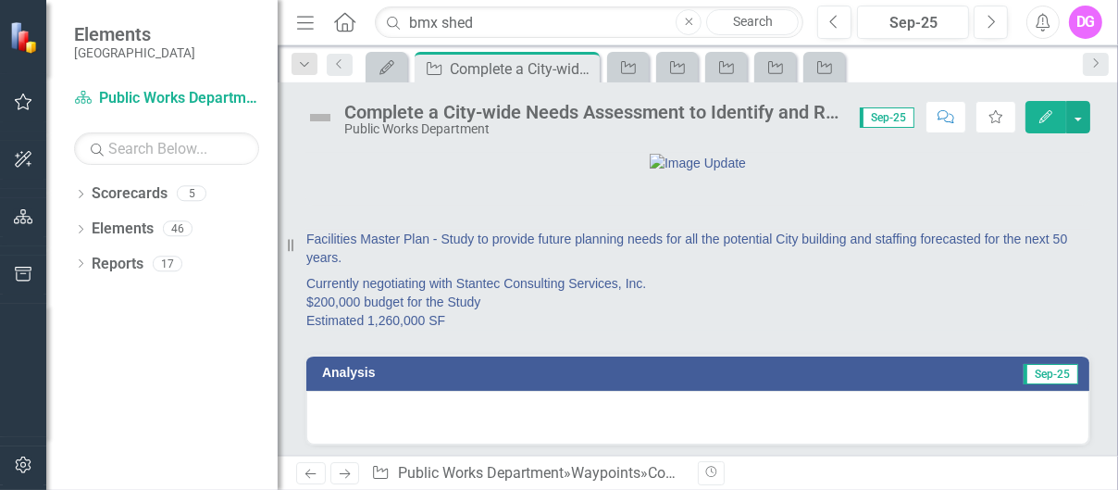
click at [326, 115] on img at bounding box center [320, 118] width 30 height 30
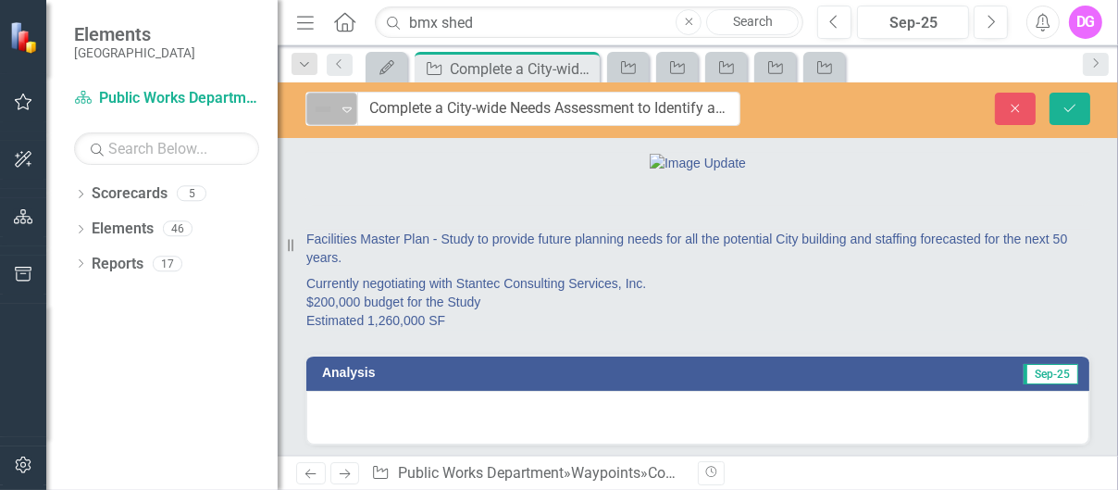
click at [347, 107] on icon "Expand" at bounding box center [347, 109] width 19 height 15
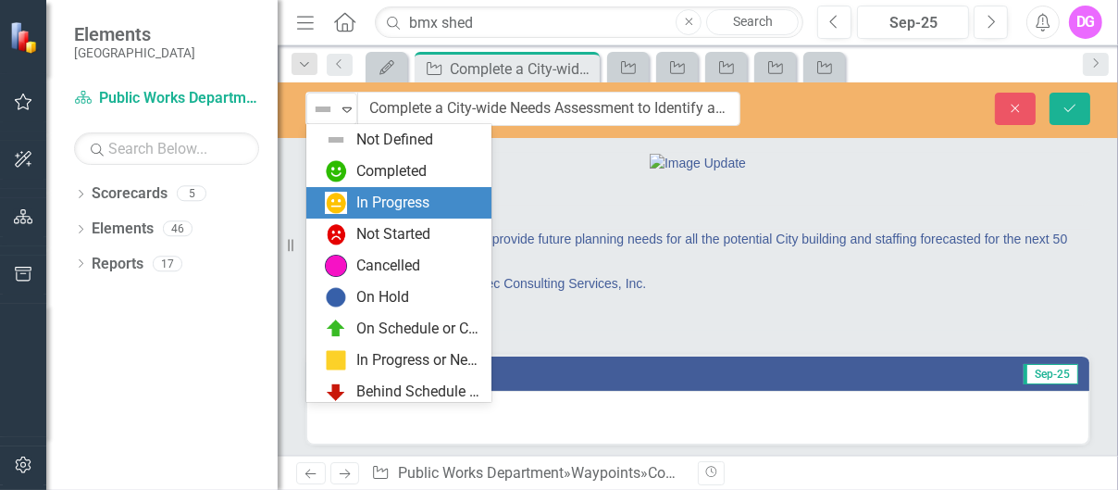
scroll to position [36, 0]
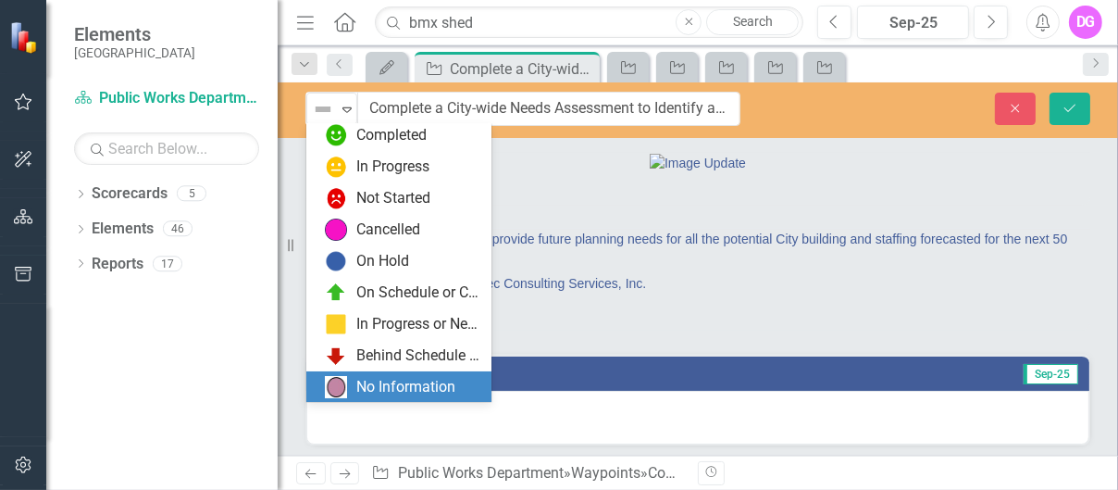
click at [429, 325] on div "No Information" at bounding box center [405, 387] width 99 height 21
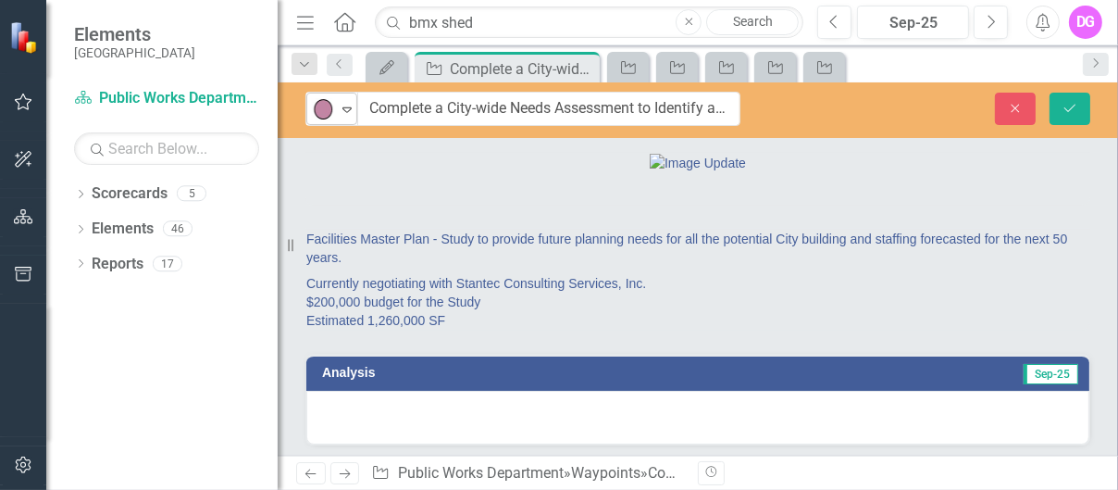
click at [348, 107] on icon "Expand" at bounding box center [347, 109] width 19 height 15
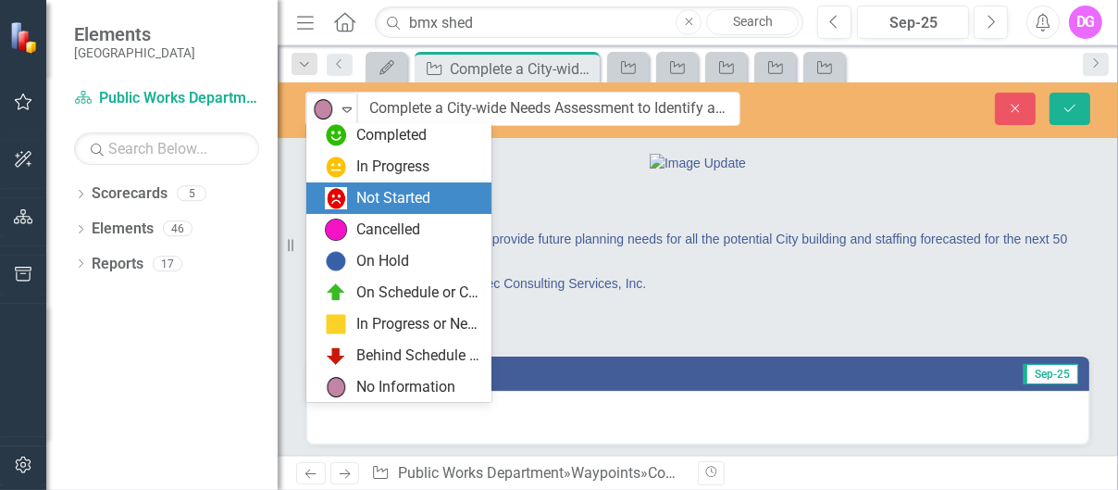
scroll to position [0, 0]
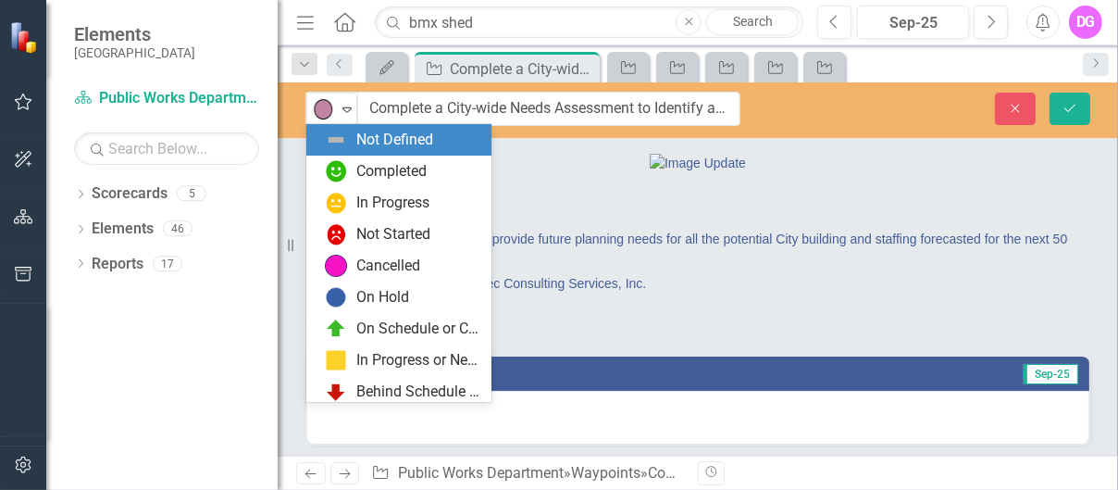
click at [416, 137] on div "Not Defined" at bounding box center [394, 140] width 77 height 21
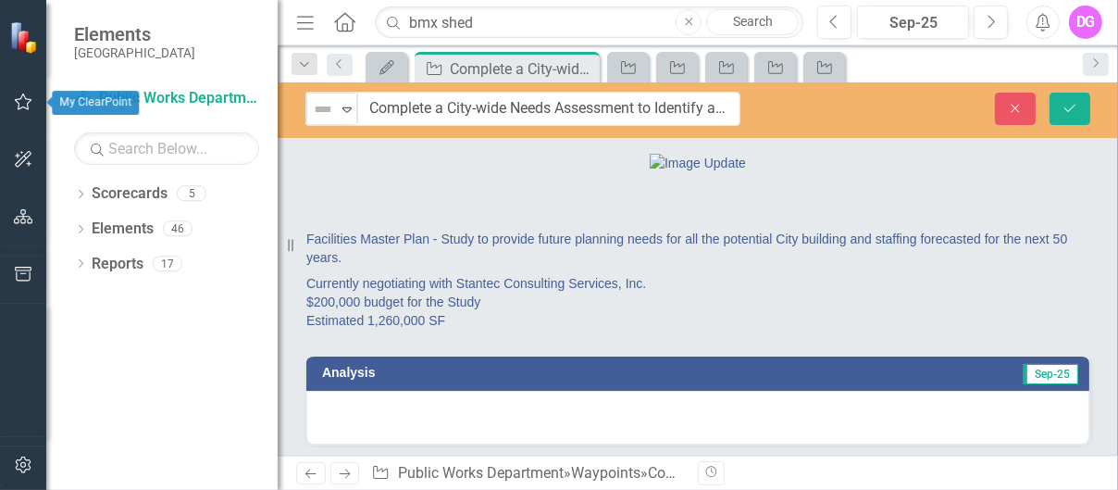
click at [19, 99] on icon "button" at bounding box center [23, 101] width 19 height 15
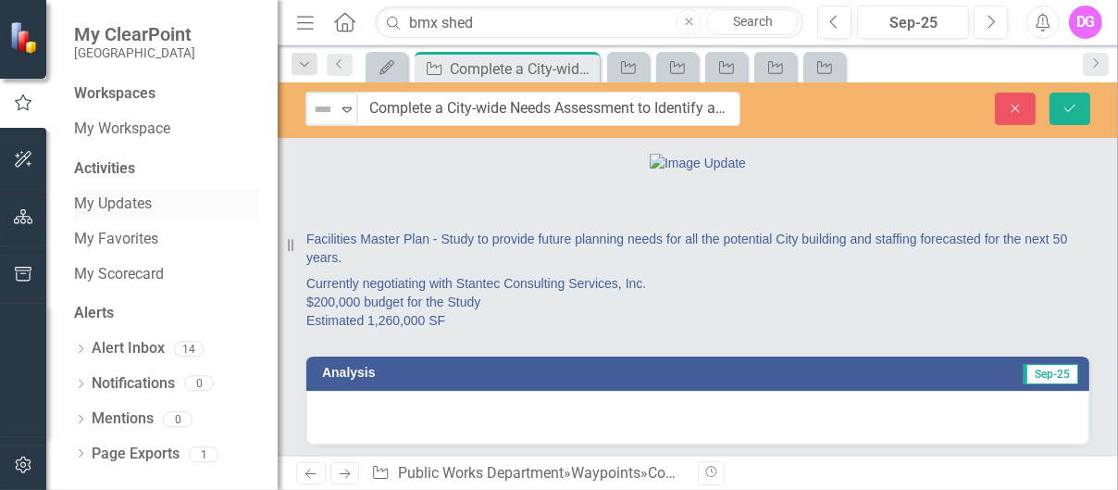
click at [88, 203] on link "My Updates" at bounding box center [166, 203] width 185 height 21
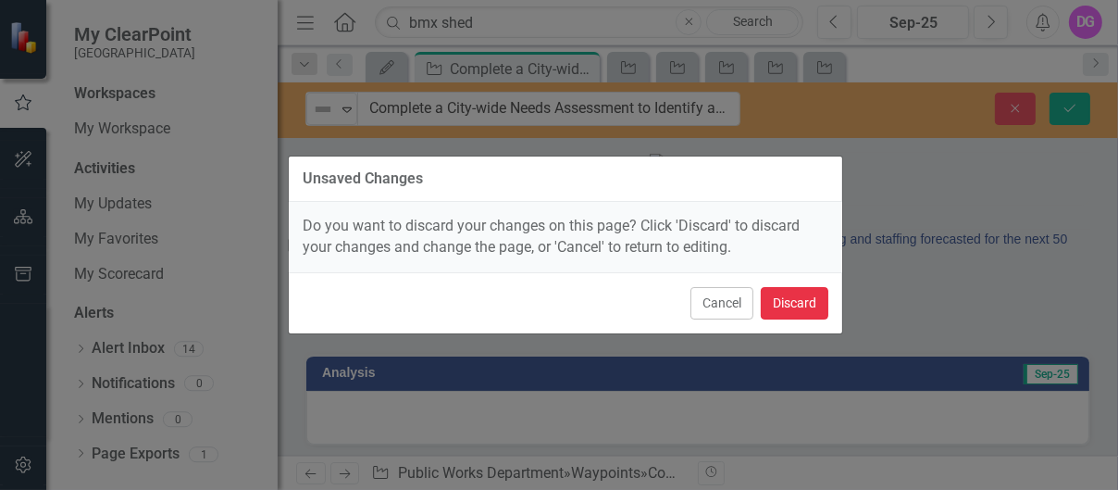
click at [745, 304] on button "Discard" at bounding box center [795, 303] width 68 height 32
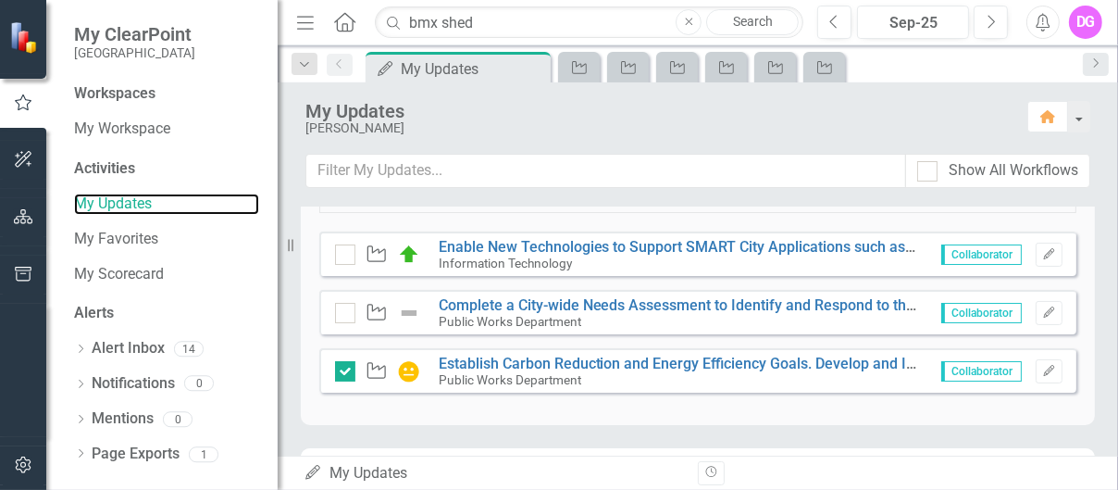
scroll to position [370, 0]
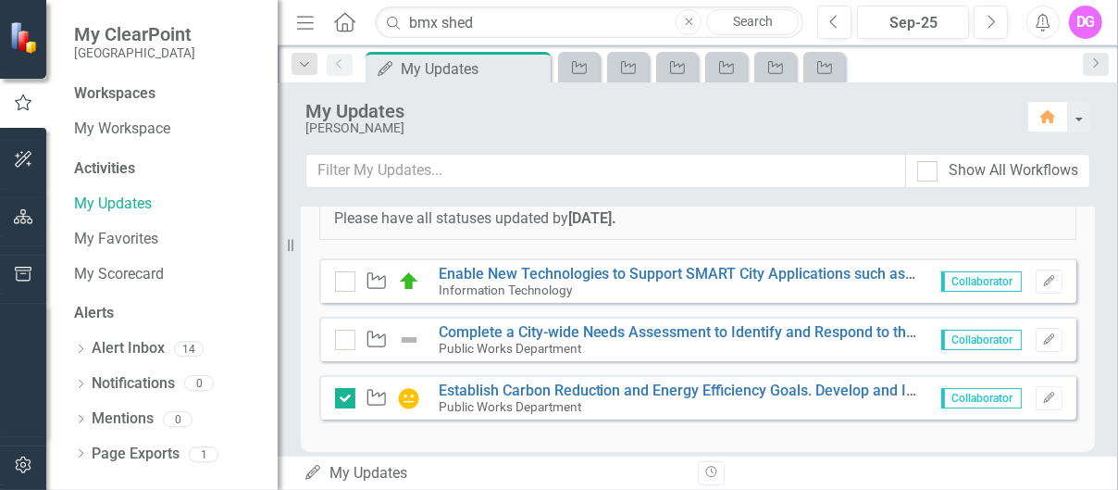
click at [745, 325] on span "Collaborator" at bounding box center [981, 340] width 81 height 20
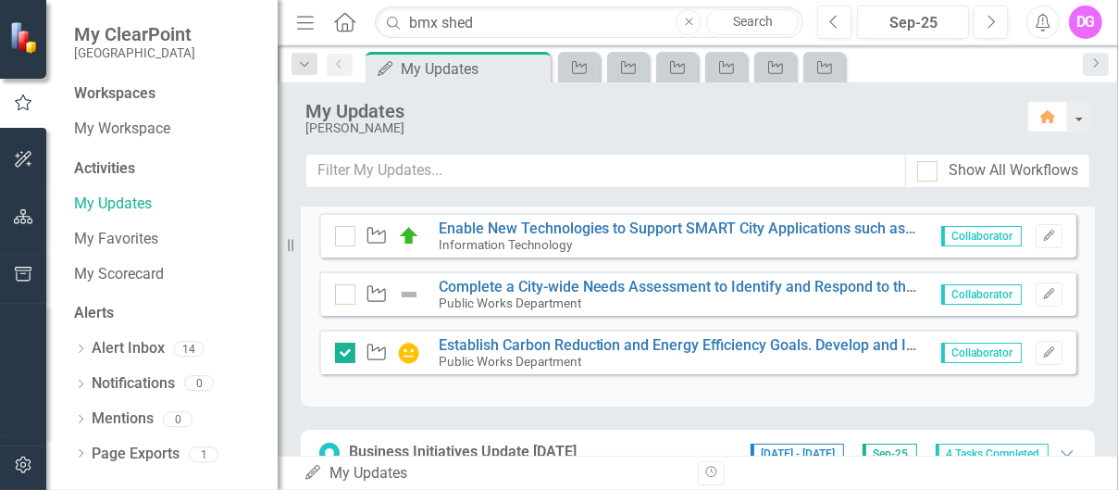
scroll to position [323, 0]
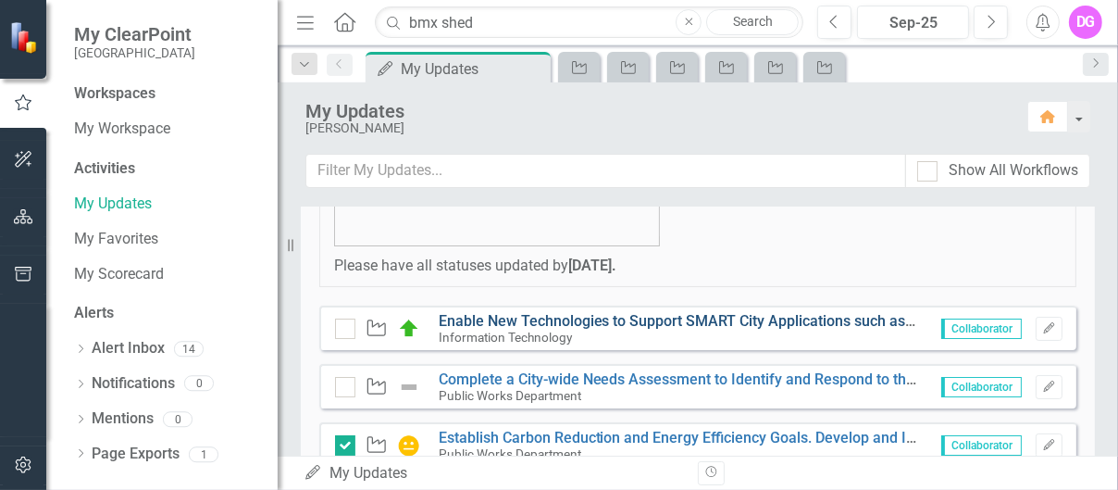
click at [581, 318] on link "Enable New Technologies to Support SMART City Applications such as Parking, Ass…" at bounding box center [846, 321] width 814 height 18
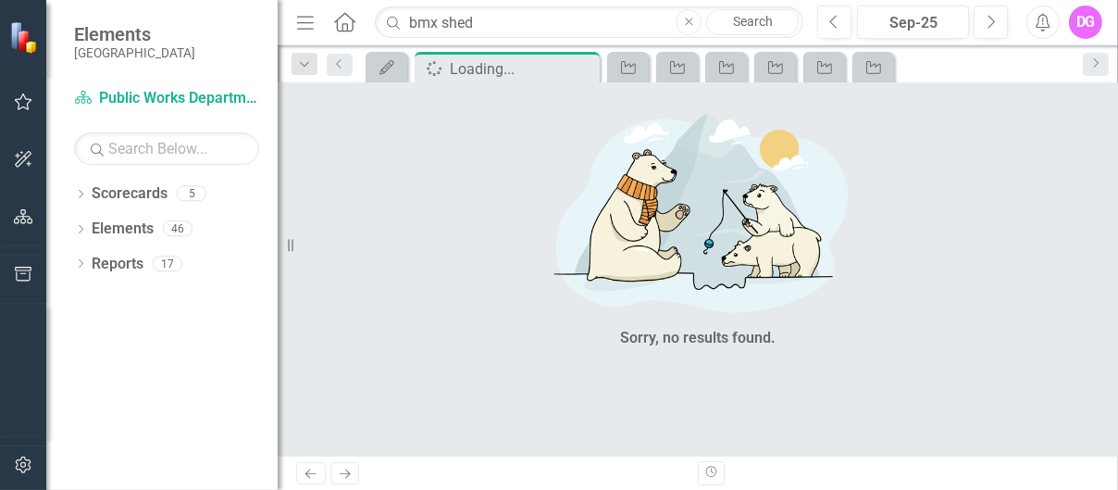
click at [690, 19] on icon "Close" at bounding box center [689, 22] width 8 height 11
click at [688, 18] on icon "Close" at bounding box center [689, 22] width 8 height 11
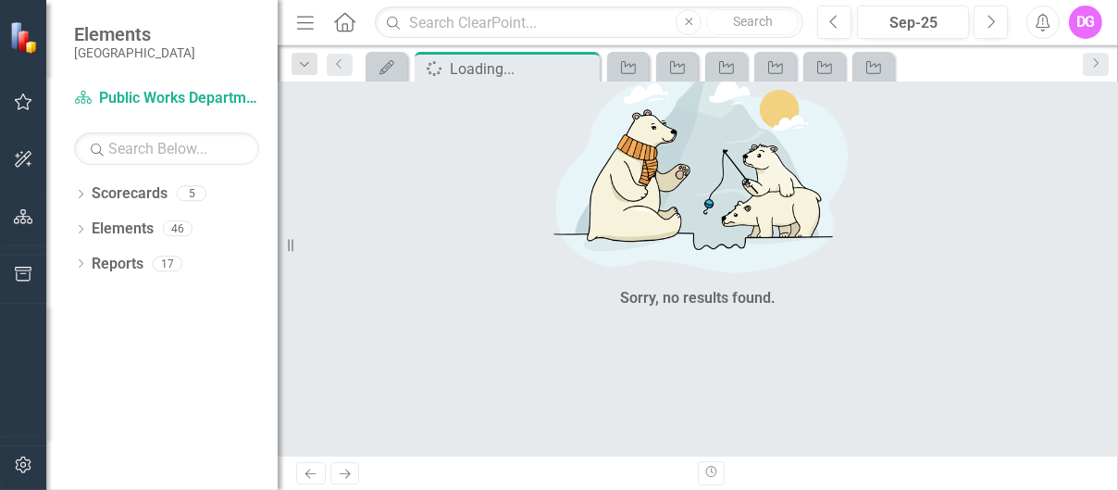
scroll to position [41, 0]
